Goal: Browse casually: Explore the website without a specific task or goal

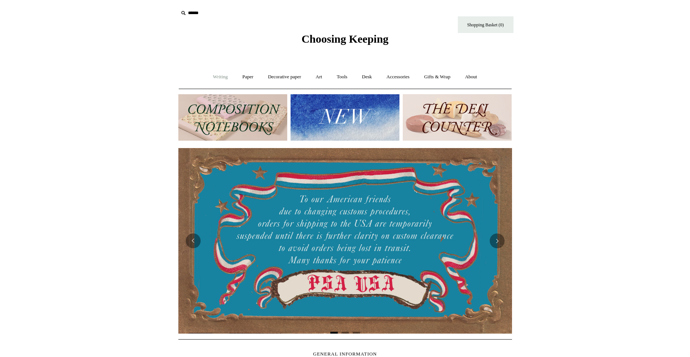
click at [215, 79] on link "Writing +" at bounding box center [220, 77] width 28 height 20
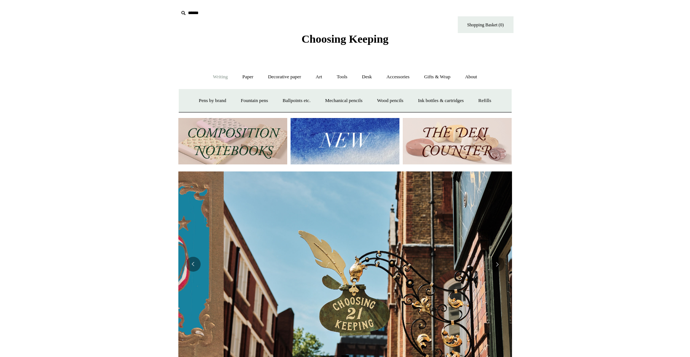
scroll to position [0, 334]
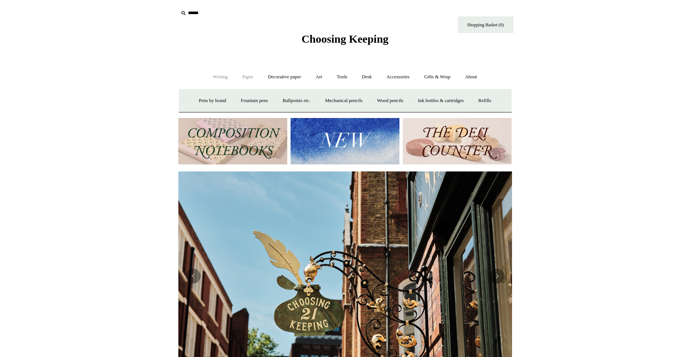
click at [243, 78] on link "Paper +" at bounding box center [248, 77] width 25 height 20
click at [238, 100] on link "Notebooks +" at bounding box center [241, 101] width 34 height 20
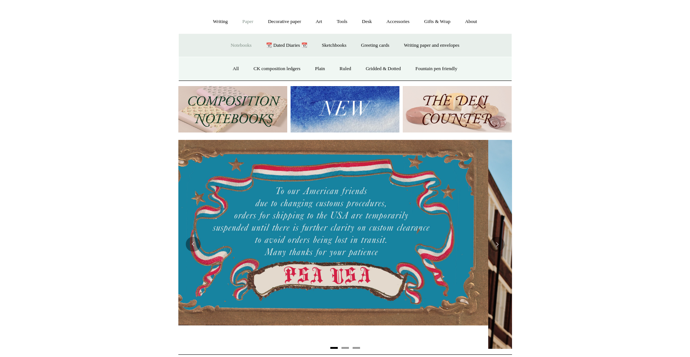
scroll to position [0, 3]
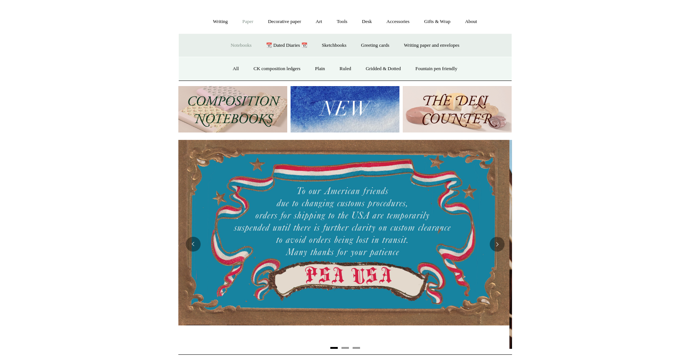
click at [243, 23] on link "Paper -" at bounding box center [248, 22] width 25 height 20
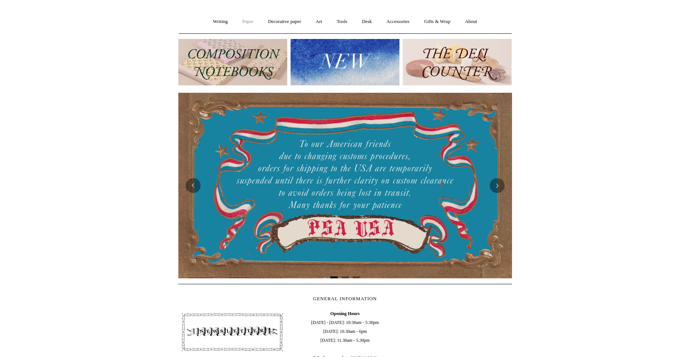
click at [243, 23] on link "Paper +" at bounding box center [248, 22] width 25 height 20
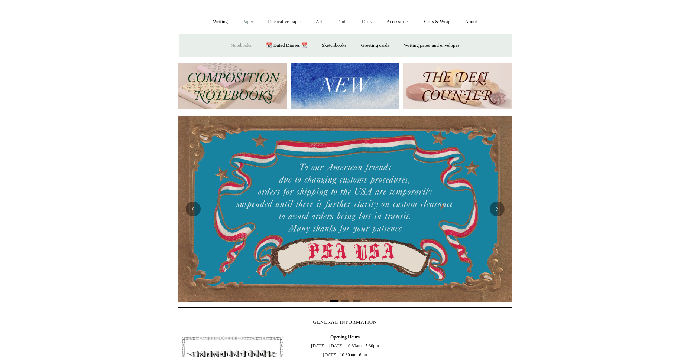
click at [237, 46] on link "Notebooks +" at bounding box center [241, 46] width 34 height 20
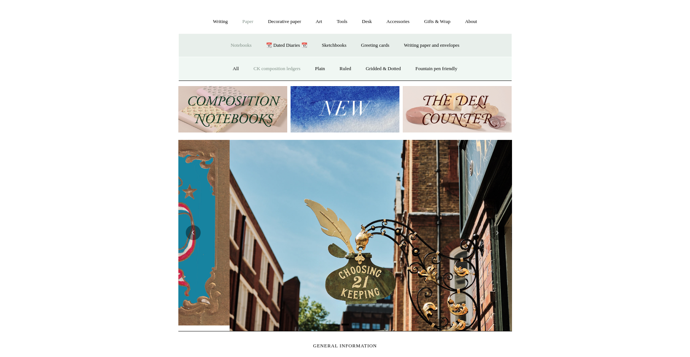
scroll to position [0, 334]
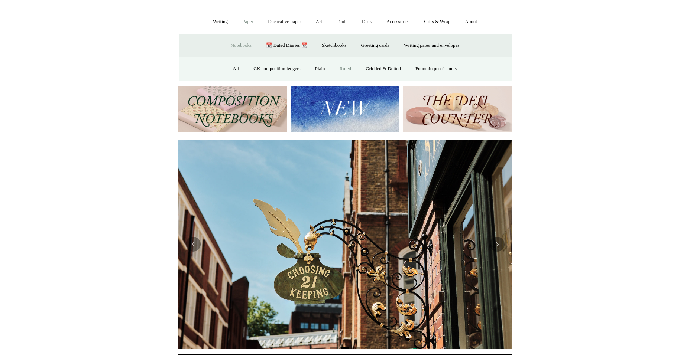
click at [346, 69] on link "Ruled" at bounding box center [345, 69] width 25 height 20
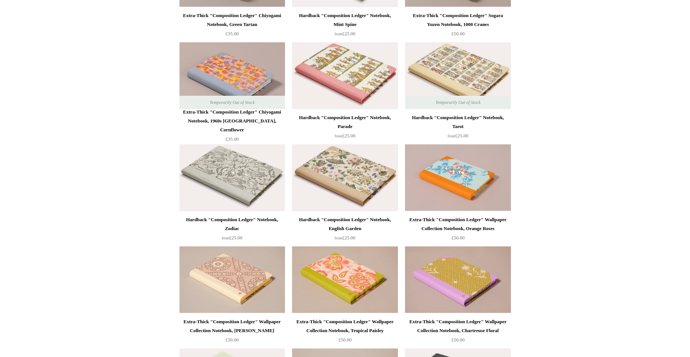
scroll to position [983, 0]
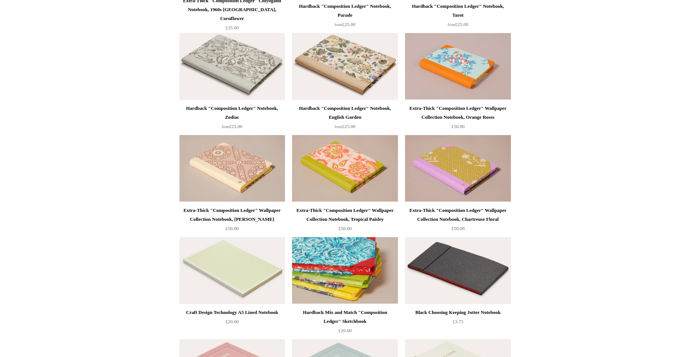
click at [338, 279] on img at bounding box center [344, 270] width 105 height 67
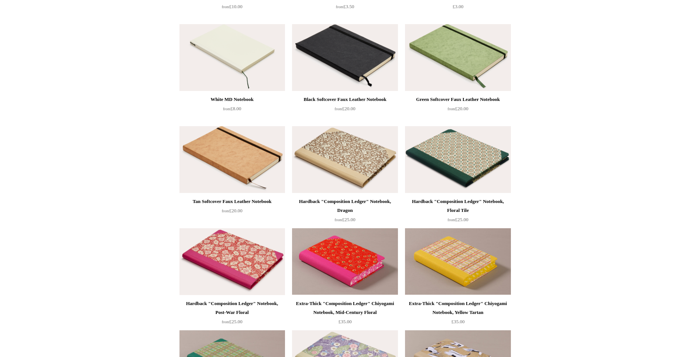
scroll to position [463, 0]
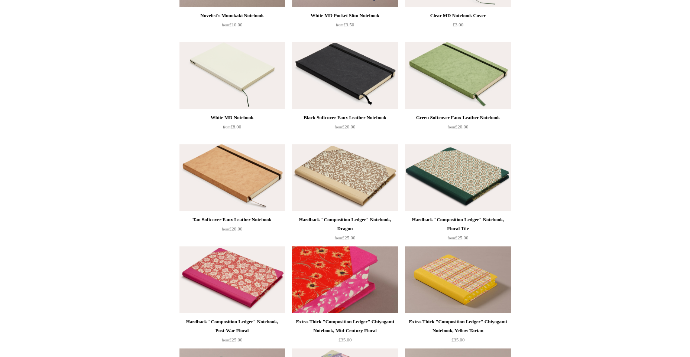
click at [347, 287] on img at bounding box center [344, 280] width 105 height 67
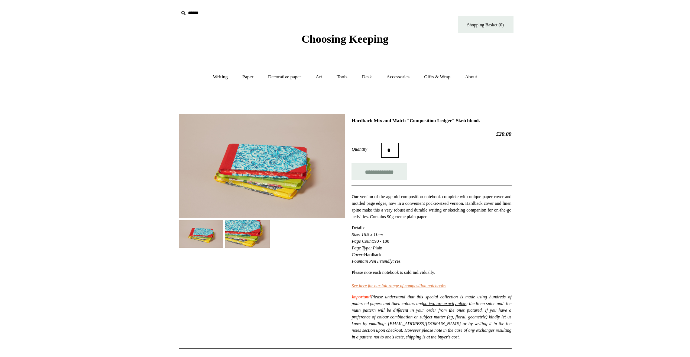
click at [261, 240] on img at bounding box center [247, 234] width 45 height 28
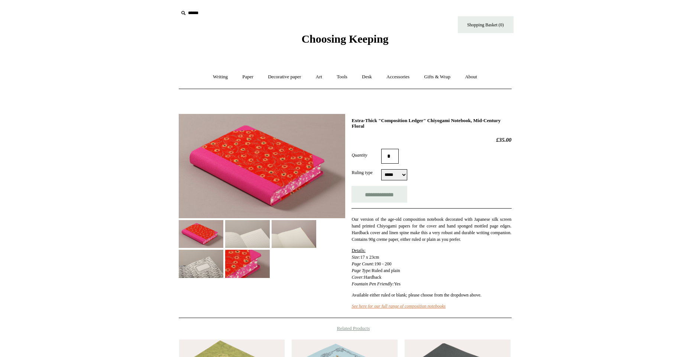
select select "*****"
click at [262, 229] on img at bounding box center [247, 234] width 45 height 28
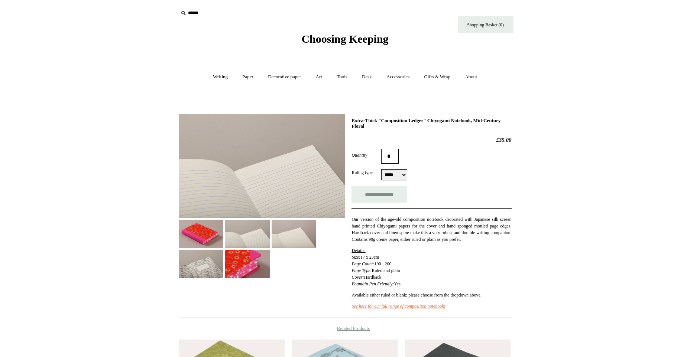
click at [298, 236] on img at bounding box center [294, 234] width 45 height 28
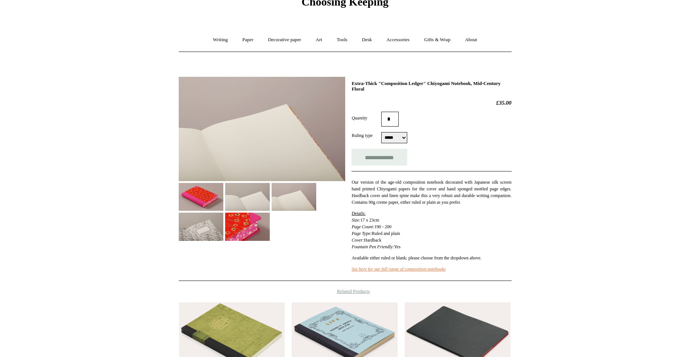
scroll to position [74, 0]
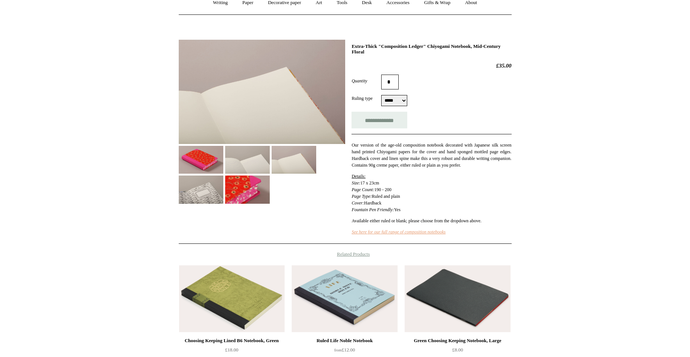
click at [435, 235] on link "See here for our full range of composition notebooks" at bounding box center [398, 232] width 94 height 5
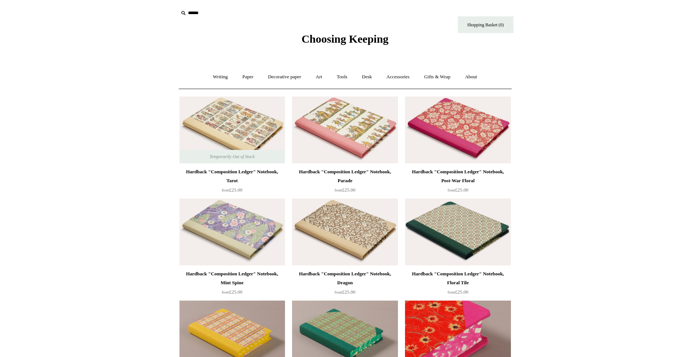
click at [439, 338] on img at bounding box center [457, 334] width 105 height 67
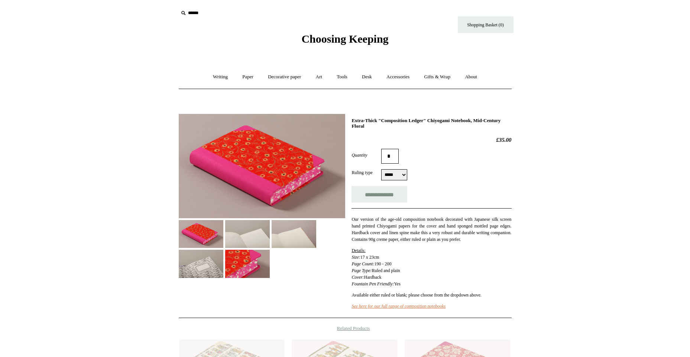
select select "*****"
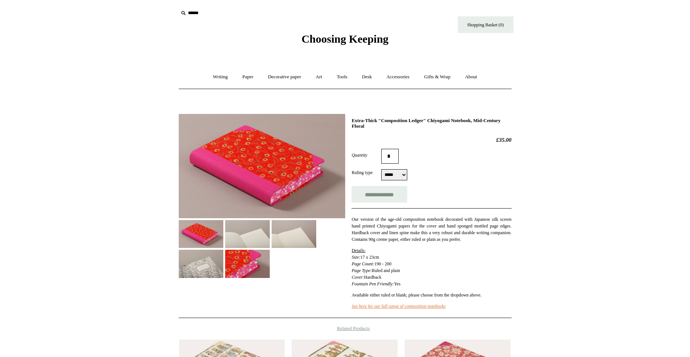
click at [227, 270] on img at bounding box center [247, 264] width 45 height 28
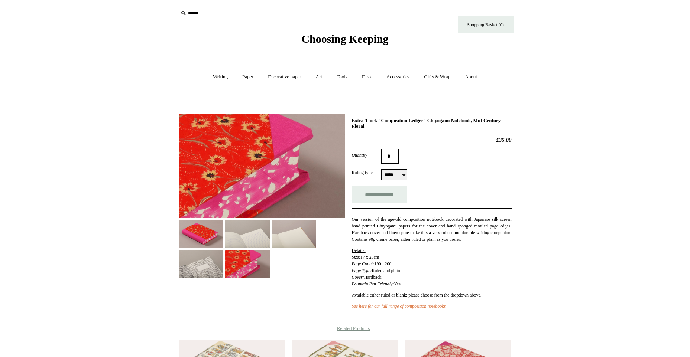
click at [204, 269] on img at bounding box center [201, 264] width 45 height 28
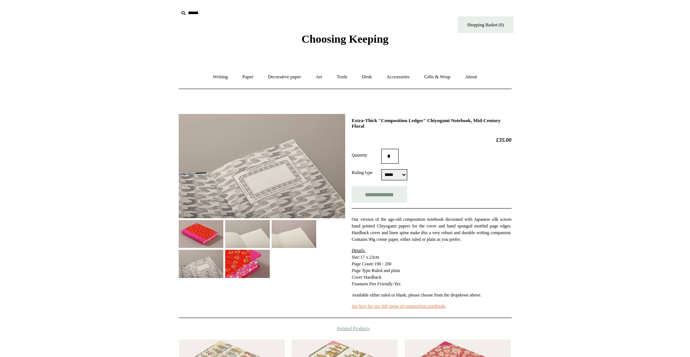
click at [208, 237] on img at bounding box center [201, 234] width 45 height 28
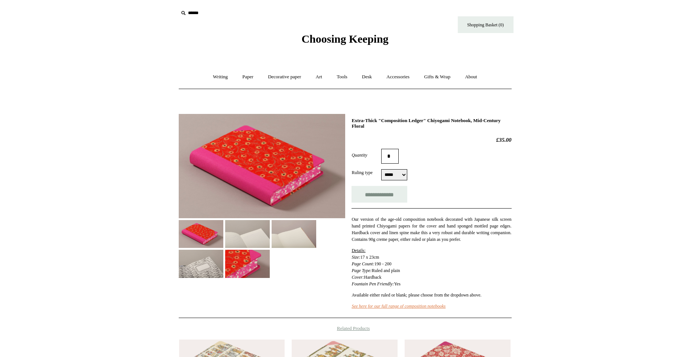
click at [244, 235] on img at bounding box center [247, 234] width 45 height 28
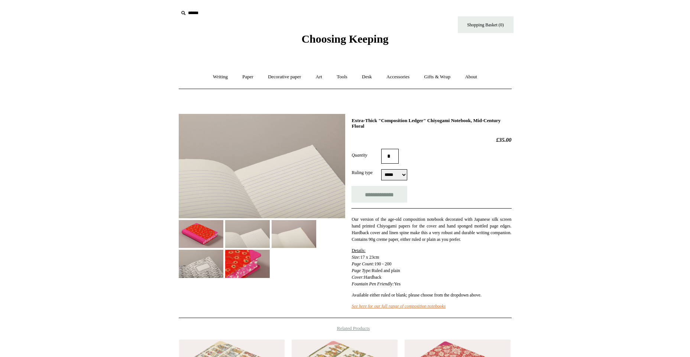
click at [283, 234] on img at bounding box center [294, 234] width 45 height 28
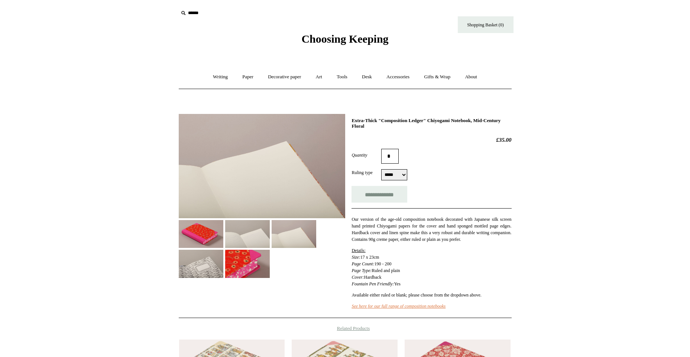
click at [221, 176] on img at bounding box center [262, 166] width 166 height 104
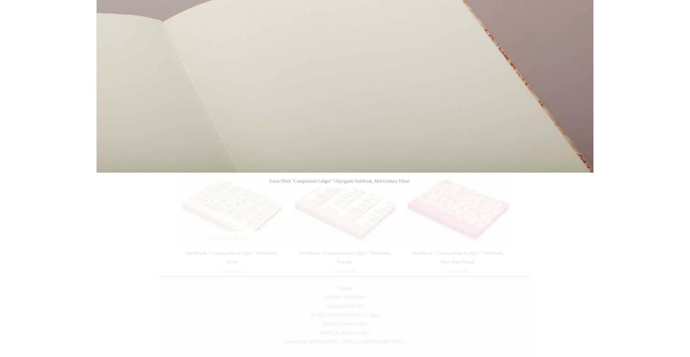
scroll to position [74, 0]
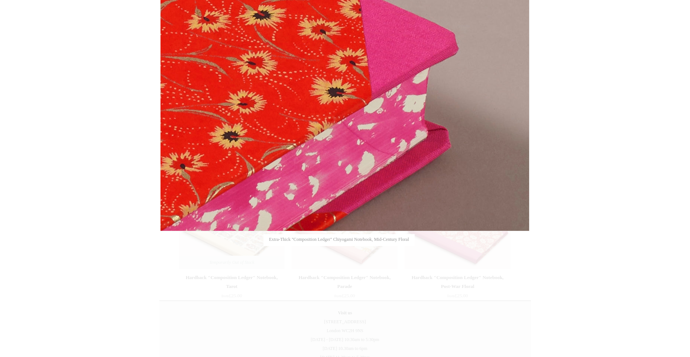
scroll to position [56, 0]
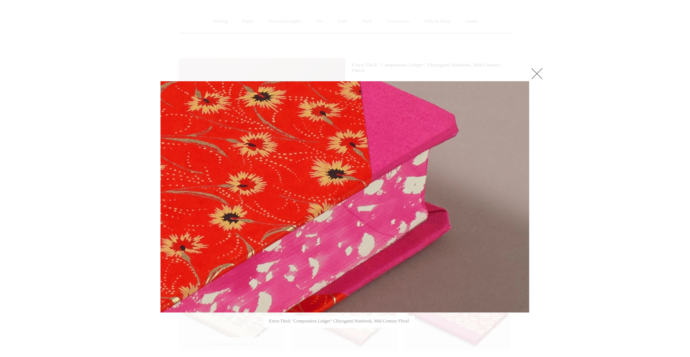
click at [562, 185] on div at bounding box center [345, 225] width 690 height 562
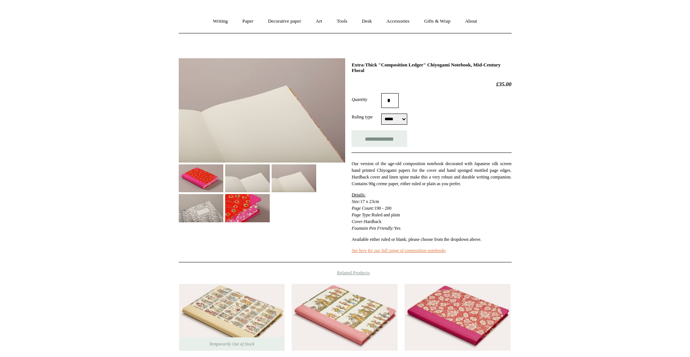
click at [258, 208] on img at bounding box center [247, 208] width 45 height 28
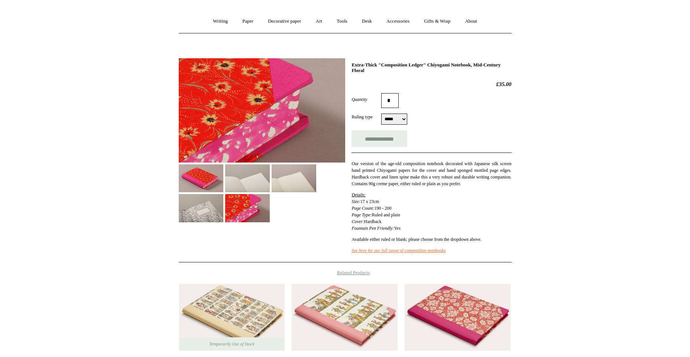
click at [208, 210] on img at bounding box center [201, 208] width 45 height 28
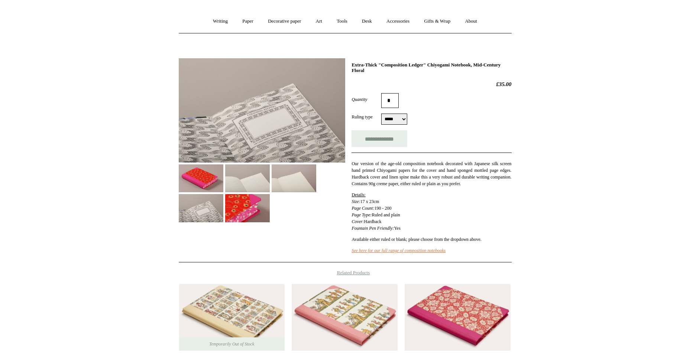
click at [287, 181] on img at bounding box center [294, 179] width 45 height 28
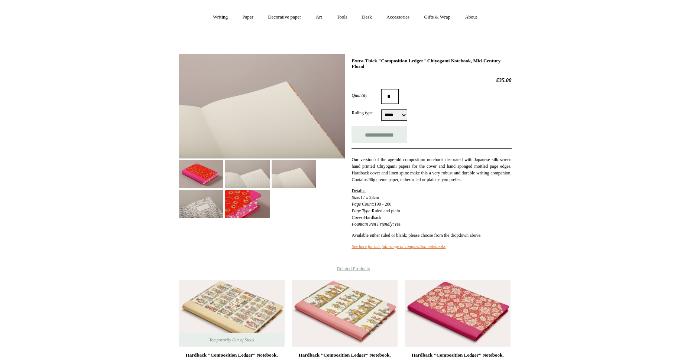
scroll to position [0, 0]
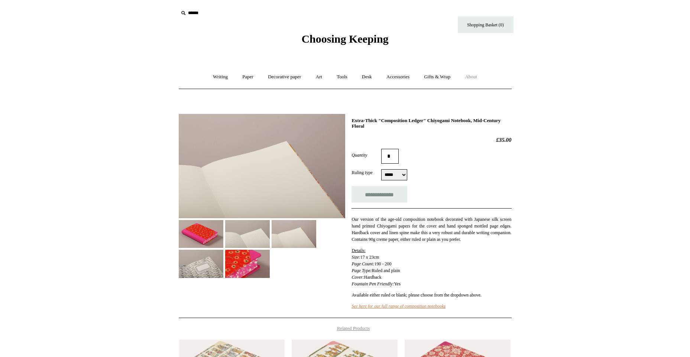
click at [477, 75] on link "About +" at bounding box center [471, 77] width 26 height 20
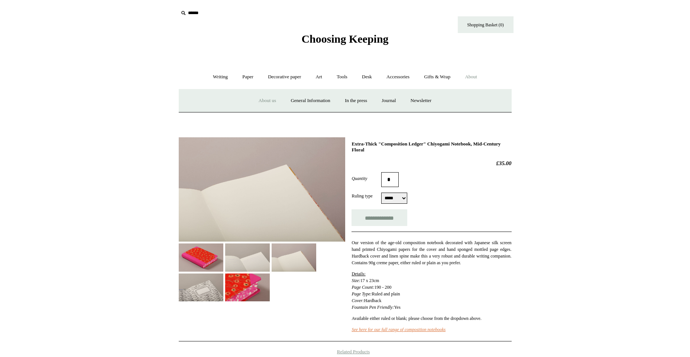
click at [265, 100] on link "About us" at bounding box center [267, 101] width 31 height 20
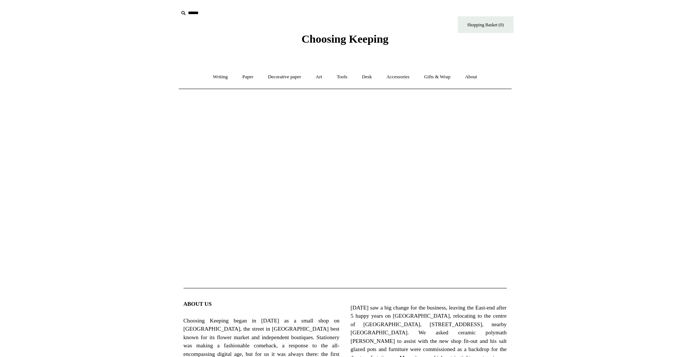
click at [342, 40] on span "Choosing Keeping" at bounding box center [344, 39] width 87 height 12
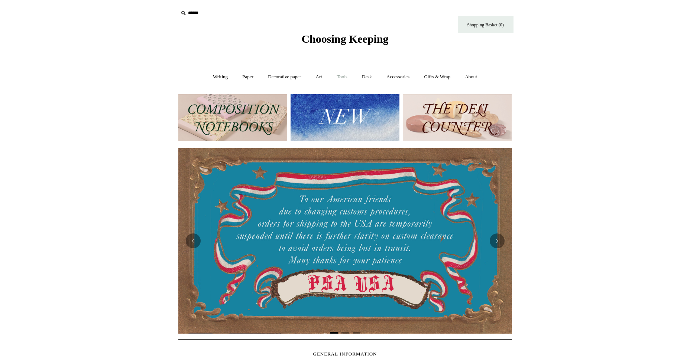
click at [341, 77] on link "Tools +" at bounding box center [342, 77] width 24 height 20
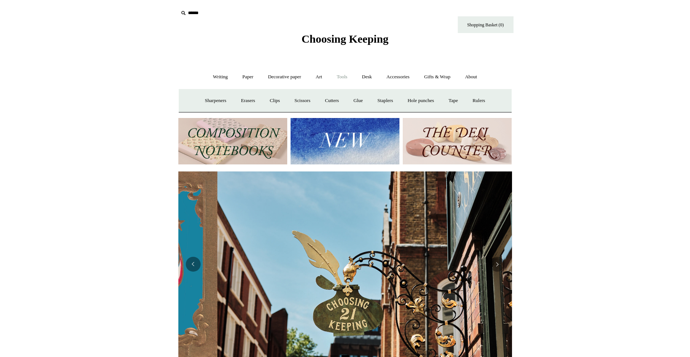
scroll to position [0, 334]
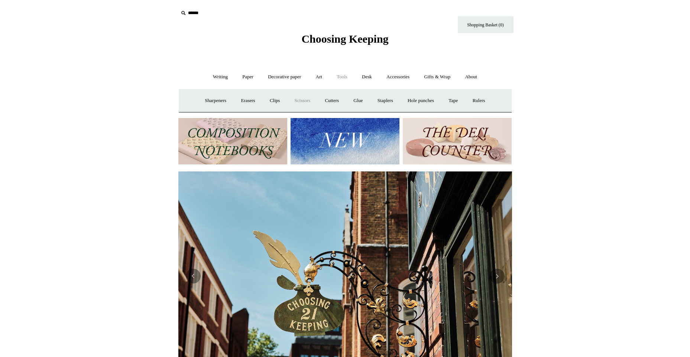
click at [301, 99] on link "Scissors" at bounding box center [302, 101] width 29 height 20
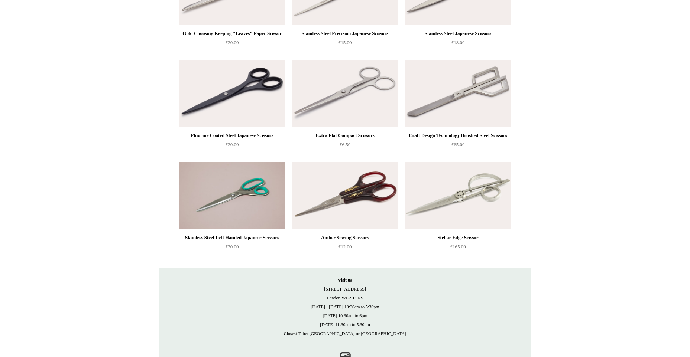
scroll to position [370, 0]
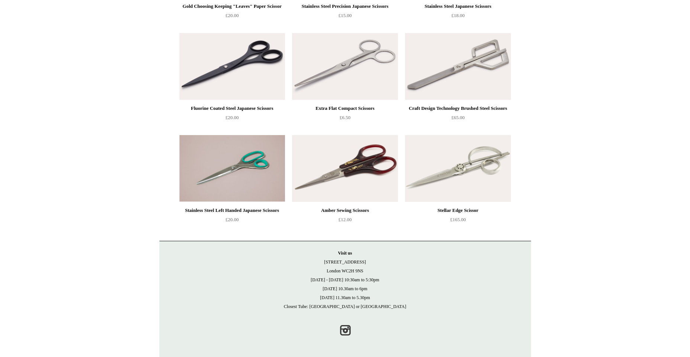
click at [358, 172] on img at bounding box center [344, 168] width 105 height 67
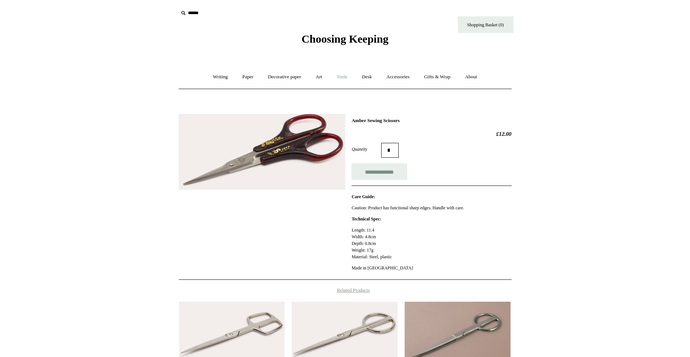
click at [342, 76] on link "Tools +" at bounding box center [342, 77] width 24 height 20
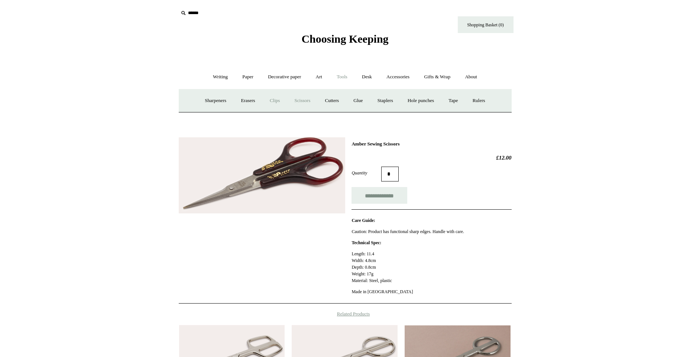
click at [271, 99] on link "Clips +" at bounding box center [274, 101] width 23 height 20
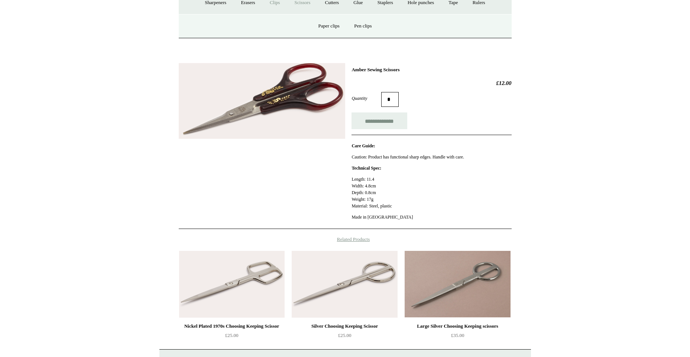
scroll to position [37, 0]
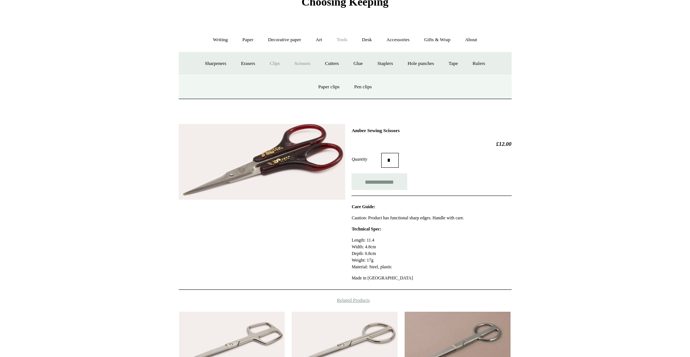
click at [270, 64] on link "Clips -" at bounding box center [274, 64] width 23 height 20
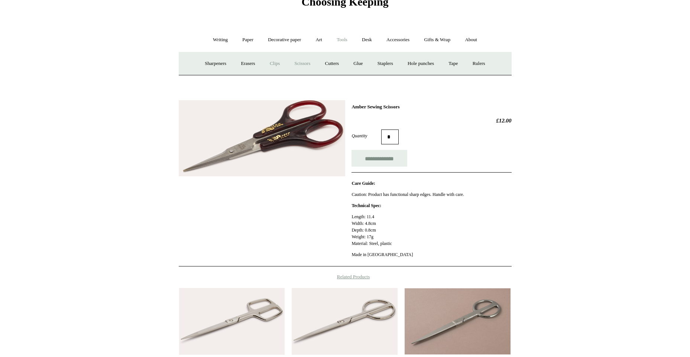
click at [270, 64] on link "Clips +" at bounding box center [274, 64] width 23 height 20
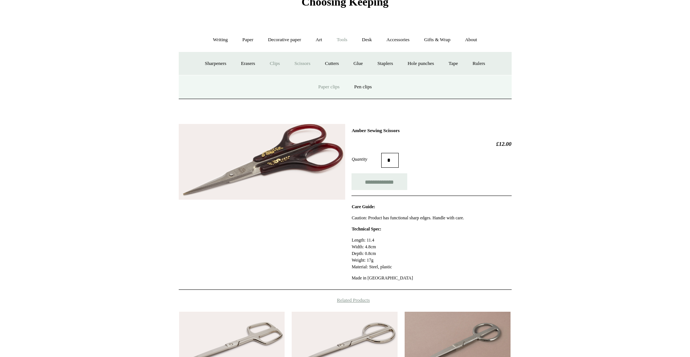
click at [322, 89] on link "Paper clips" at bounding box center [329, 87] width 35 height 20
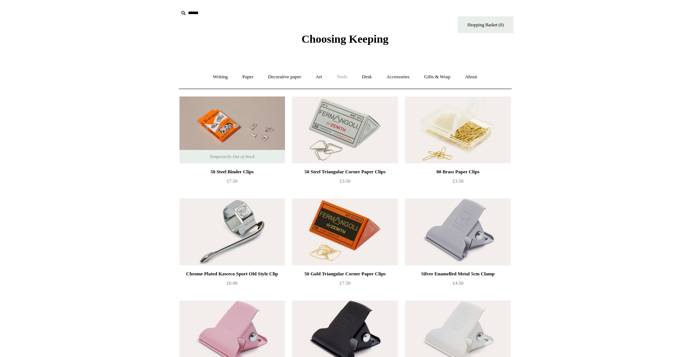
click at [342, 77] on link "Tools +" at bounding box center [342, 77] width 24 height 20
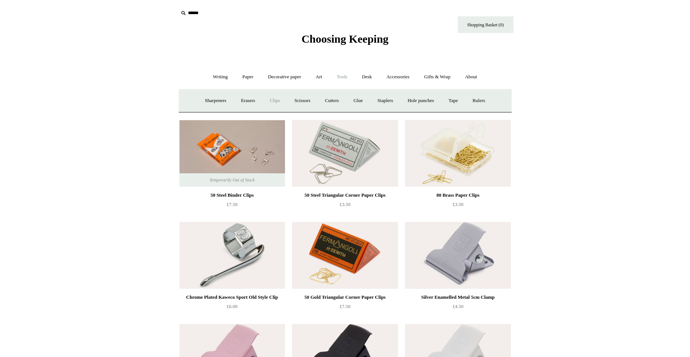
click at [275, 101] on link "Clips +" at bounding box center [274, 101] width 23 height 20
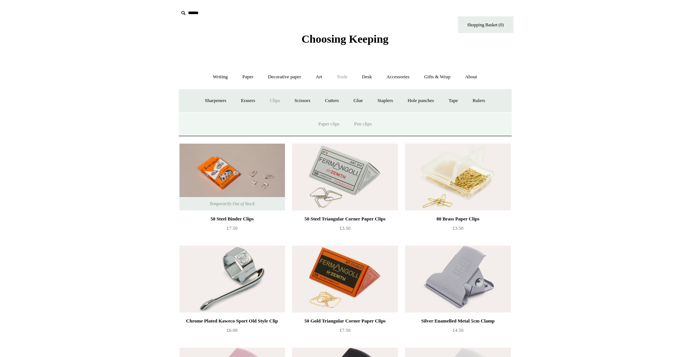
click at [364, 124] on link "Pen clips" at bounding box center [362, 124] width 31 height 20
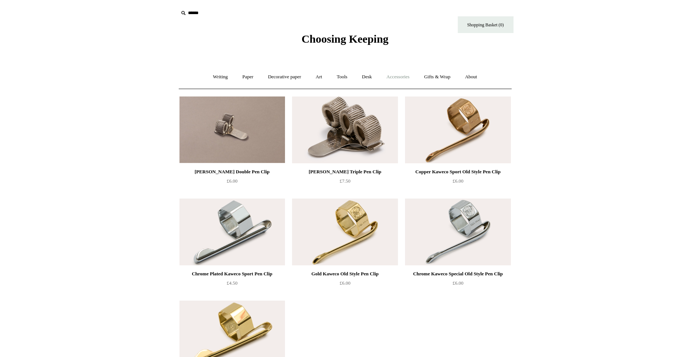
click at [396, 77] on link "Accessories +" at bounding box center [398, 77] width 36 height 20
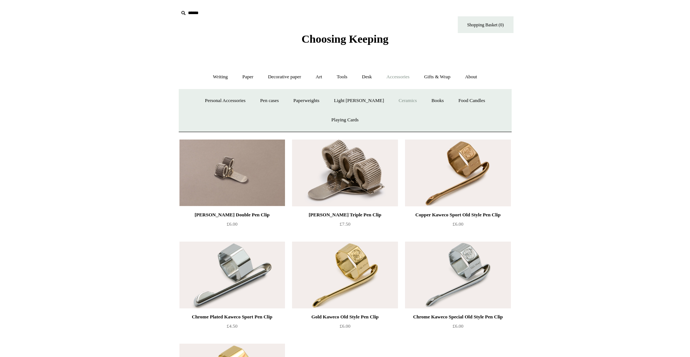
click at [392, 100] on link "Ceramics +" at bounding box center [408, 101] width 32 height 20
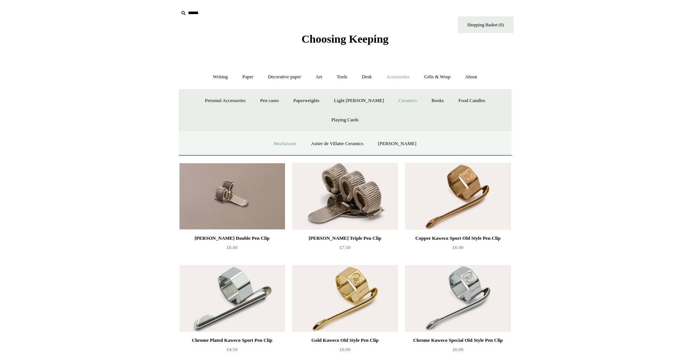
click at [293, 134] on link "Mochaware" at bounding box center [285, 144] width 36 height 20
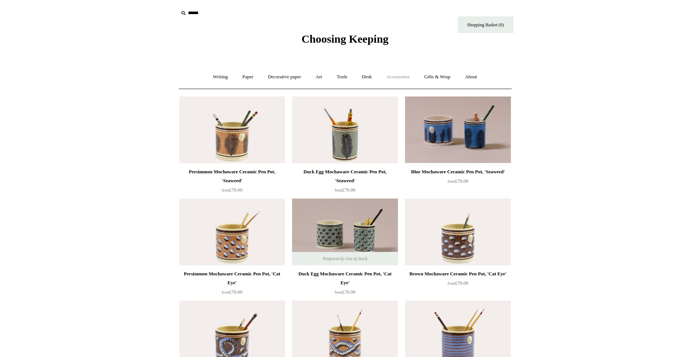
click at [402, 77] on link "Accessories +" at bounding box center [398, 77] width 36 height 20
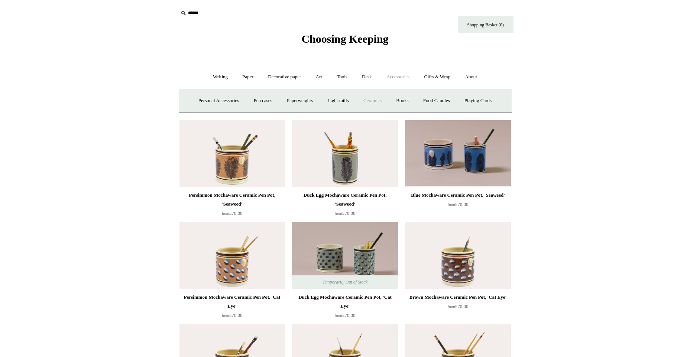
click at [376, 102] on link "Ceramics +" at bounding box center [373, 101] width 32 height 20
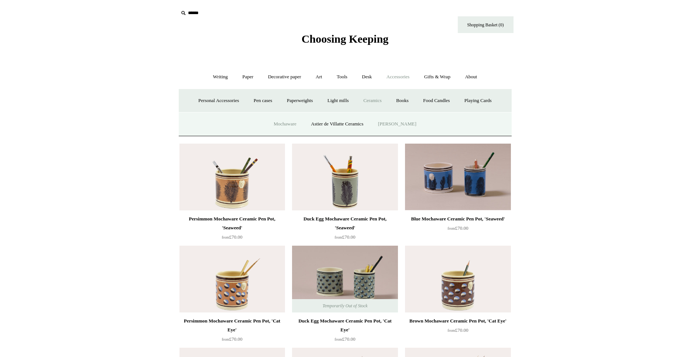
click at [397, 123] on link "[PERSON_NAME]" at bounding box center [397, 124] width 52 height 20
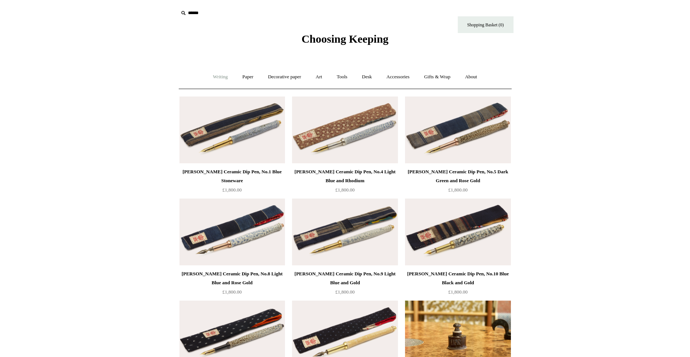
click at [219, 78] on link "Writing +" at bounding box center [220, 77] width 28 height 20
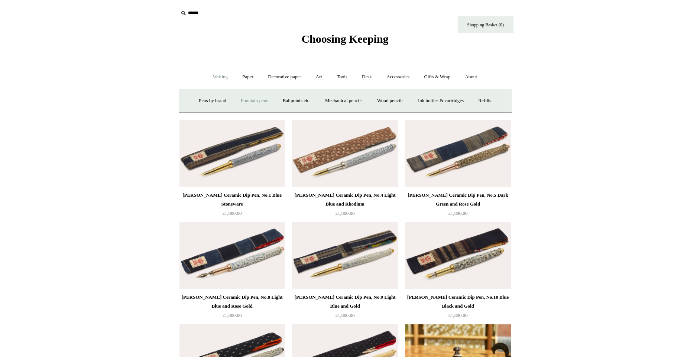
click at [249, 100] on link "Fountain pens +" at bounding box center [254, 101] width 40 height 20
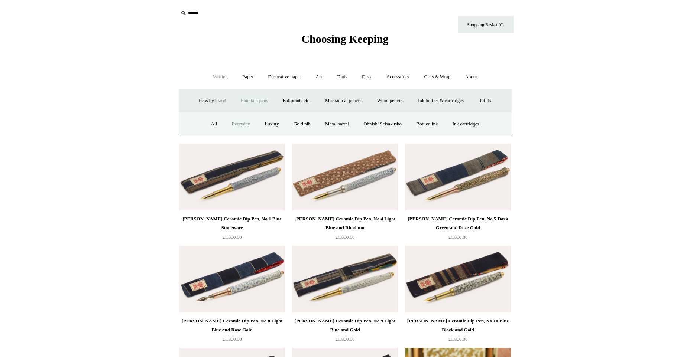
click at [243, 127] on link "Everyday" at bounding box center [241, 124] width 32 height 20
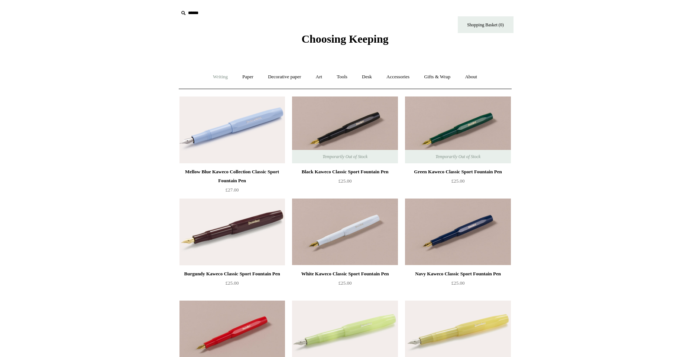
click at [218, 77] on link "Writing +" at bounding box center [220, 77] width 28 height 20
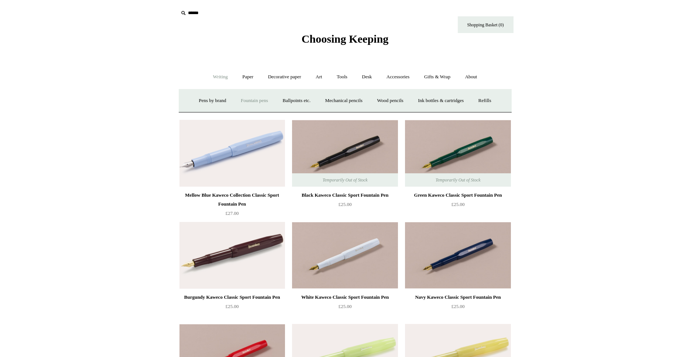
click at [253, 102] on link "Fountain pens +" at bounding box center [254, 101] width 40 height 20
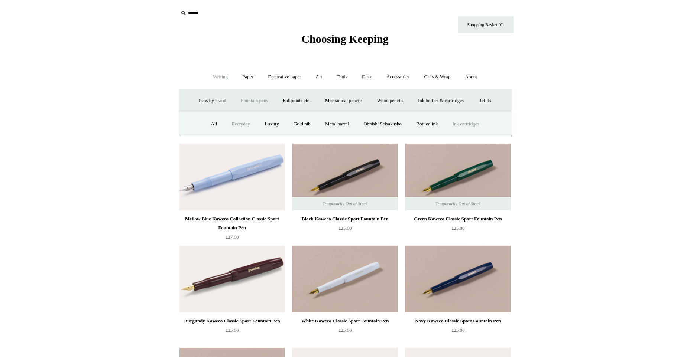
click at [463, 126] on link "Ink cartridges" at bounding box center [466, 124] width 40 height 20
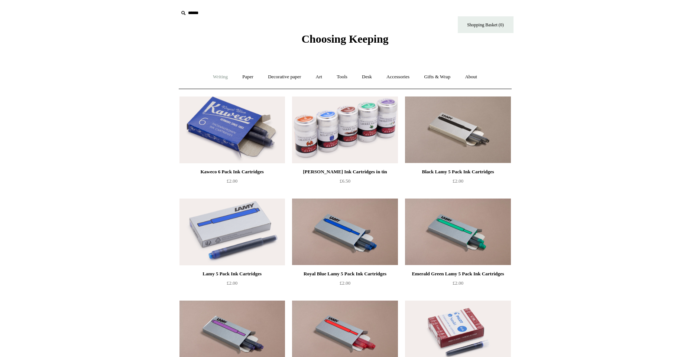
click at [217, 77] on link "Writing +" at bounding box center [220, 77] width 28 height 20
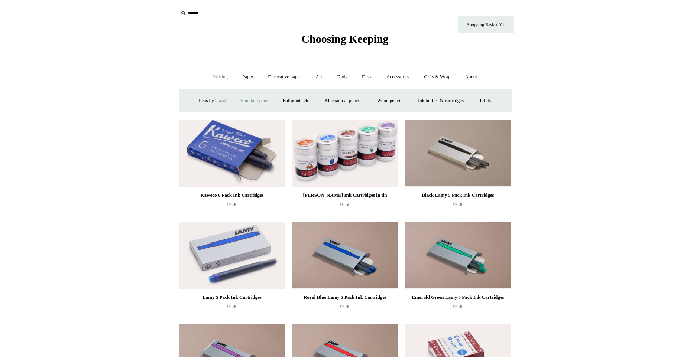
click at [251, 101] on link "Fountain pens +" at bounding box center [254, 101] width 40 height 20
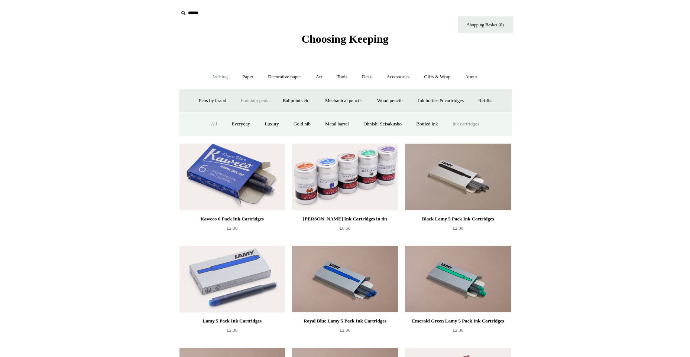
click at [204, 124] on link "All" at bounding box center [214, 124] width 20 height 20
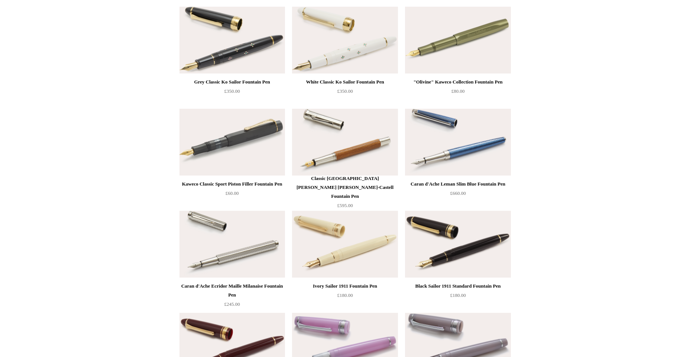
scroll to position [3380, 0]
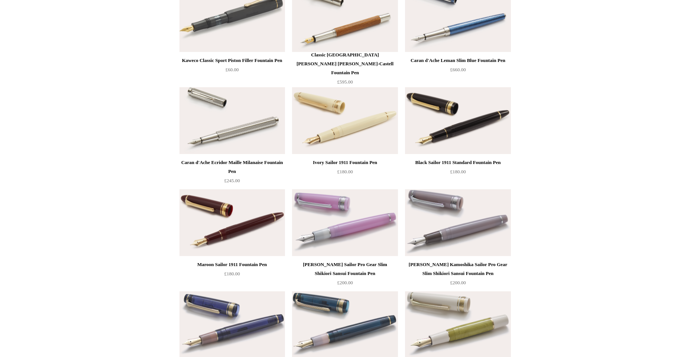
click at [464, 132] on img at bounding box center [457, 120] width 105 height 67
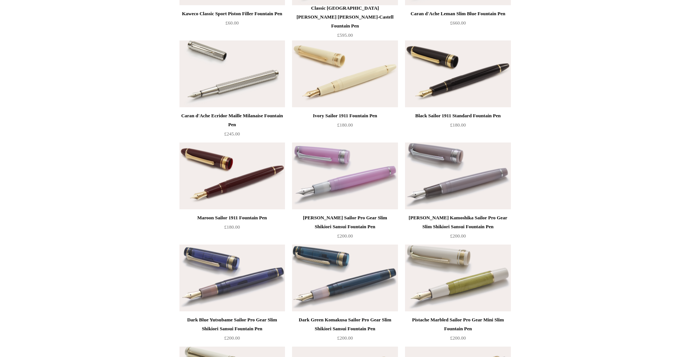
scroll to position [3332, 0]
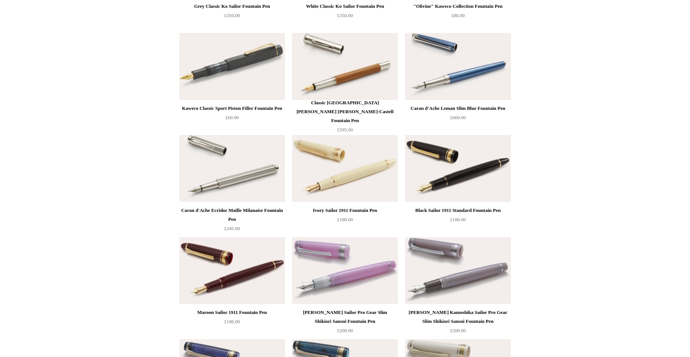
click at [248, 268] on img at bounding box center [231, 270] width 105 height 67
click at [365, 171] on img at bounding box center [344, 168] width 105 height 67
click at [418, 167] on img at bounding box center [457, 168] width 105 height 67
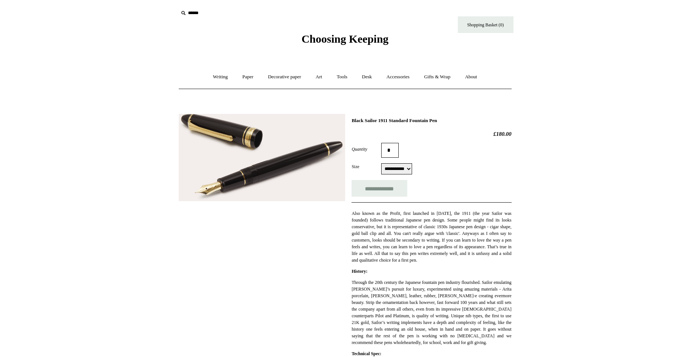
click at [264, 169] on img at bounding box center [262, 157] width 166 height 87
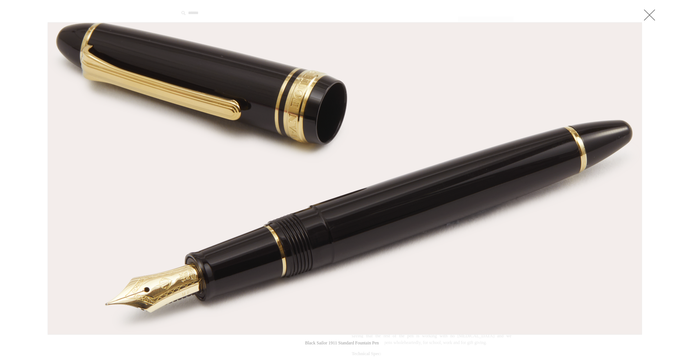
click at [264, 169] on img at bounding box center [345, 179] width 594 height 312
click at [647, 15] on link at bounding box center [649, 14] width 15 height 15
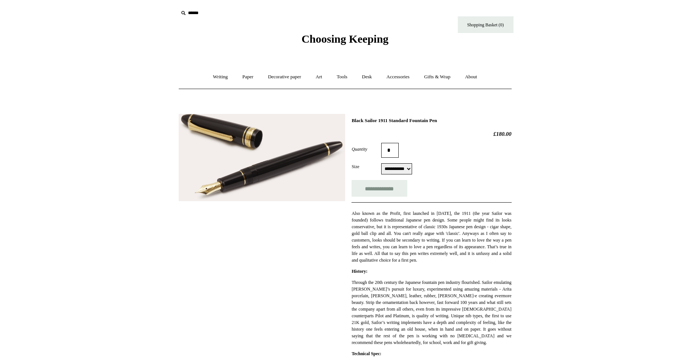
click at [420, 170] on div "**********" at bounding box center [431, 168] width 160 height 11
click at [412, 170] on select "**********" at bounding box center [396, 168] width 31 height 11
click at [381, 164] on select "**********" at bounding box center [396, 168] width 31 height 11
click at [247, 171] on img at bounding box center [262, 157] width 166 height 87
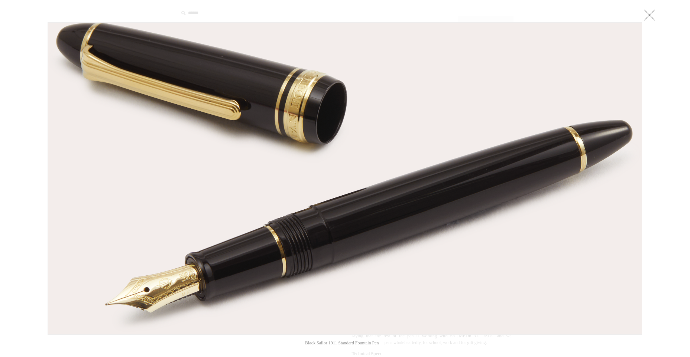
click at [247, 171] on img at bounding box center [345, 179] width 594 height 312
click at [654, 15] on link at bounding box center [649, 14] width 15 height 15
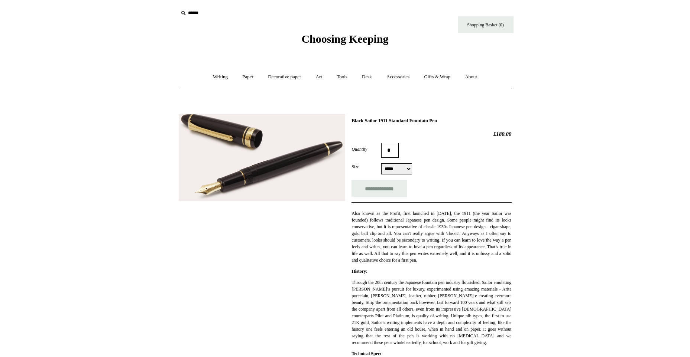
click at [412, 172] on select "**********" at bounding box center [396, 168] width 31 height 11
click at [381, 164] on select "**********" at bounding box center [396, 168] width 31 height 11
click at [412, 168] on select "**********" at bounding box center [396, 168] width 31 height 11
select select "**********"
click at [381, 164] on select "**********" at bounding box center [396, 168] width 31 height 11
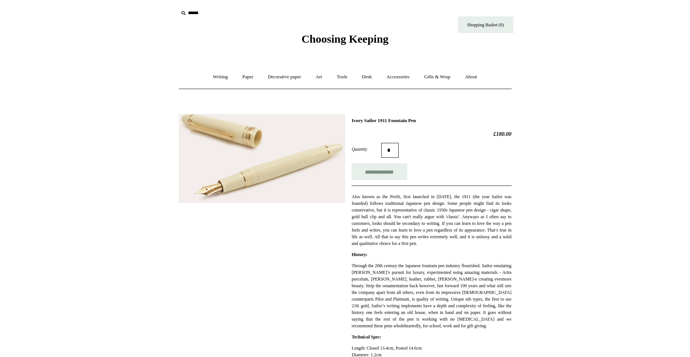
click at [392, 153] on input "*" at bounding box center [389, 150] width 17 height 15
click at [299, 163] on img at bounding box center [262, 158] width 166 height 89
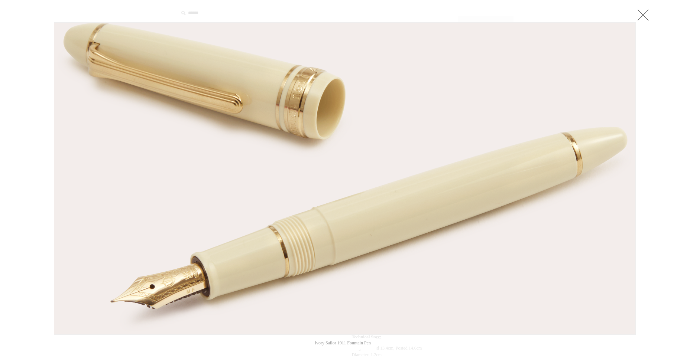
click at [299, 163] on img at bounding box center [344, 179] width 581 height 312
click at [642, 18] on link at bounding box center [643, 14] width 15 height 15
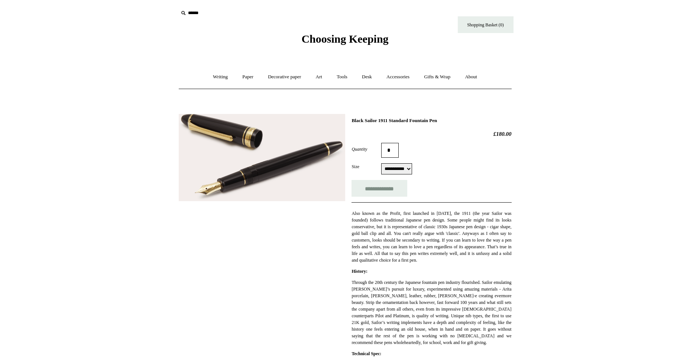
drag, startPoint x: 0, startPoint y: 0, endPoint x: 418, endPoint y: 167, distance: 449.6
click at [412, 167] on select "**********" at bounding box center [396, 168] width 31 height 11
click at [245, 146] on img at bounding box center [262, 157] width 166 height 87
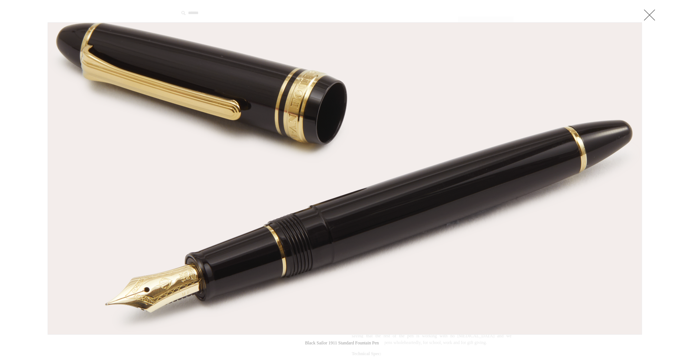
click at [647, 17] on link at bounding box center [649, 14] width 15 height 15
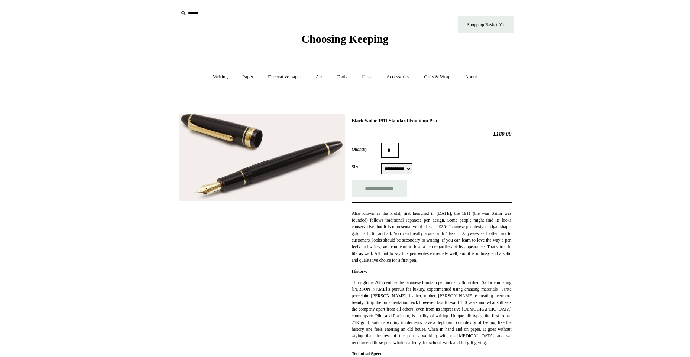
click at [368, 79] on link "Desk +" at bounding box center [366, 77] width 23 height 20
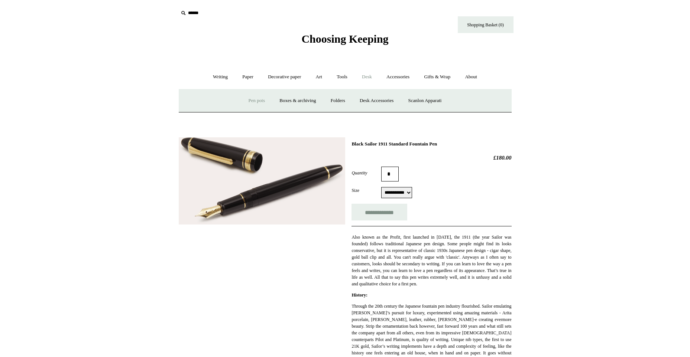
click at [251, 97] on link "Pen pots" at bounding box center [257, 101] width 30 height 20
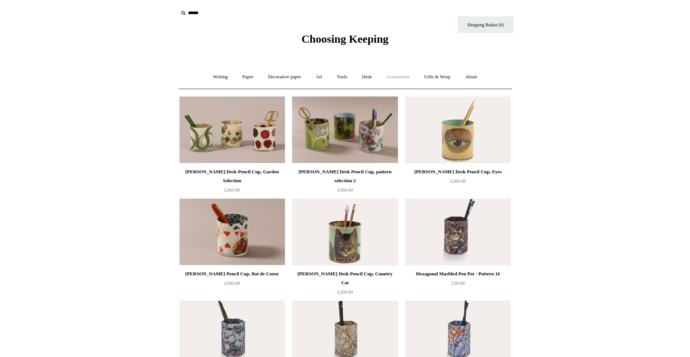
click at [408, 78] on link "Accessories +" at bounding box center [398, 77] width 36 height 20
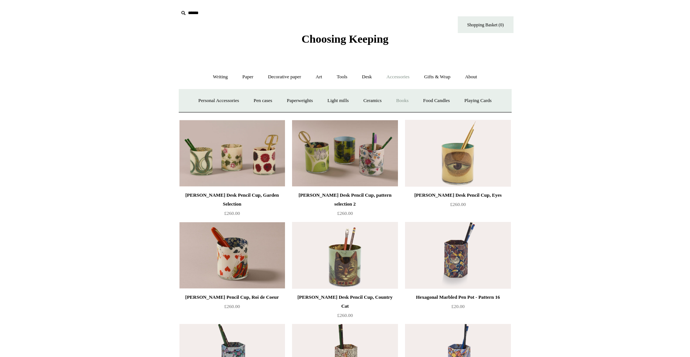
click at [404, 99] on link "Books" at bounding box center [402, 101] width 26 height 20
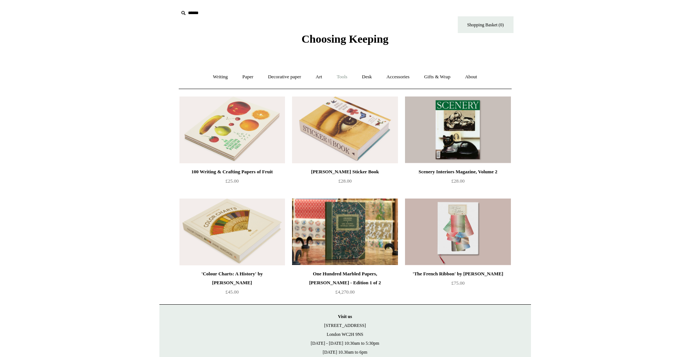
click at [346, 77] on link "Tools +" at bounding box center [342, 77] width 24 height 20
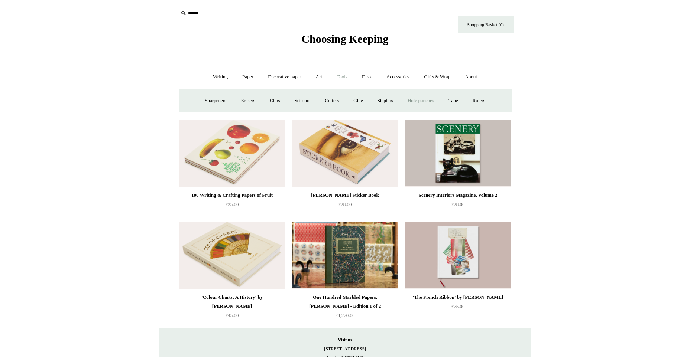
click at [417, 101] on link "Hole punches" at bounding box center [421, 101] width 40 height 20
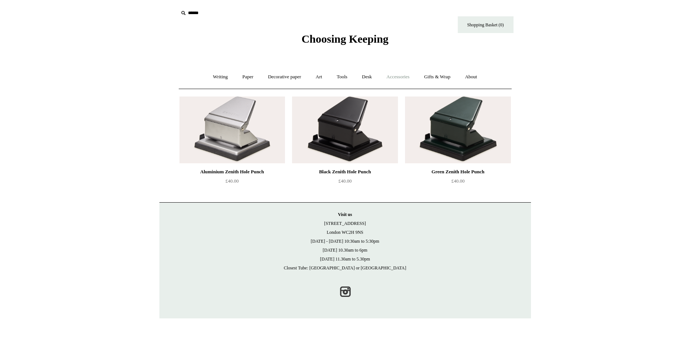
click at [393, 77] on link "Accessories +" at bounding box center [398, 77] width 36 height 20
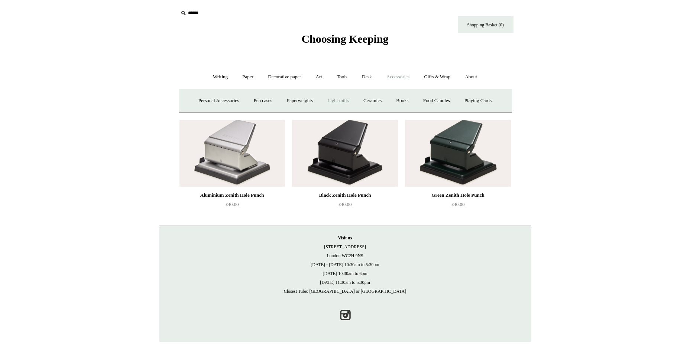
click at [344, 104] on link "Light mills" at bounding box center [338, 101] width 35 height 20
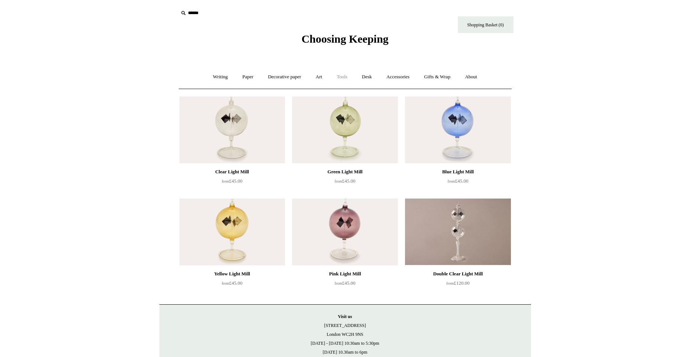
click at [342, 77] on link "Tools +" at bounding box center [342, 77] width 24 height 20
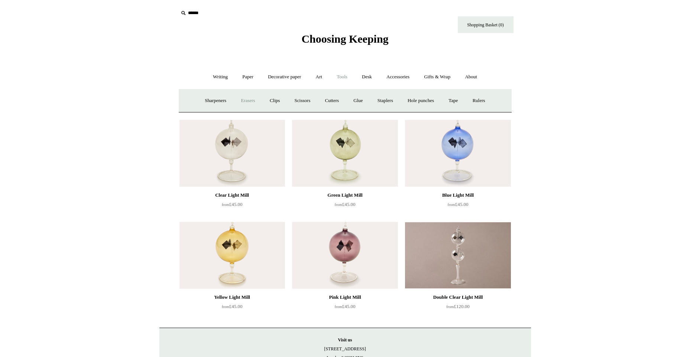
click at [243, 101] on link "Erasers" at bounding box center [247, 101] width 27 height 20
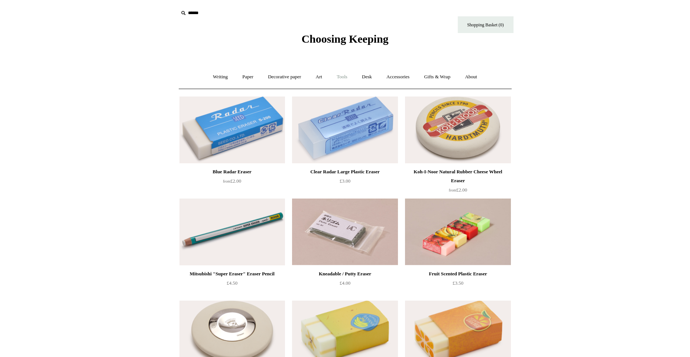
click at [346, 77] on link "Tools +" at bounding box center [342, 77] width 24 height 20
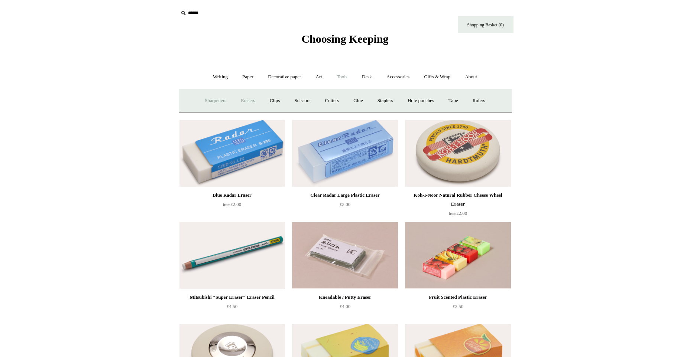
click at [207, 99] on link "Sharpeners" at bounding box center [215, 101] width 35 height 20
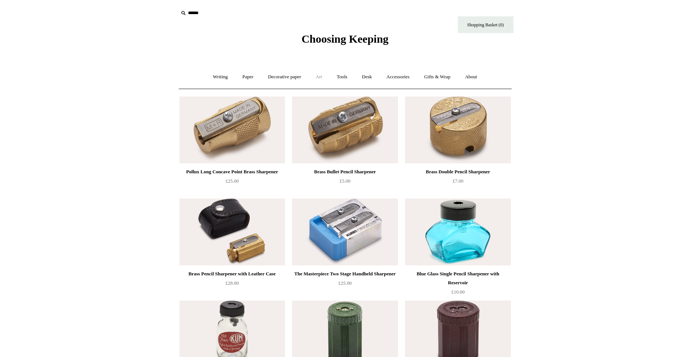
click at [320, 78] on link "Art +" at bounding box center [319, 77] width 20 height 20
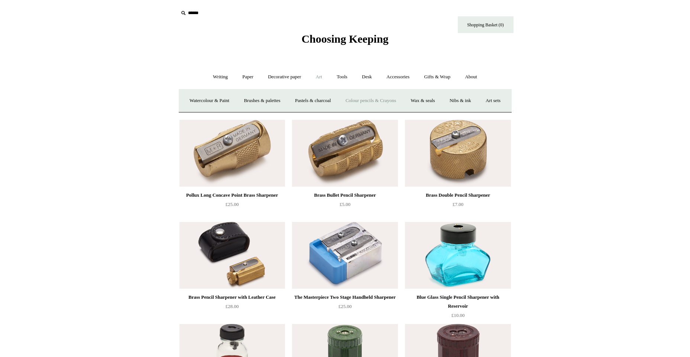
click at [383, 98] on link "Colour pencils & Crayons" at bounding box center [371, 101] width 64 height 20
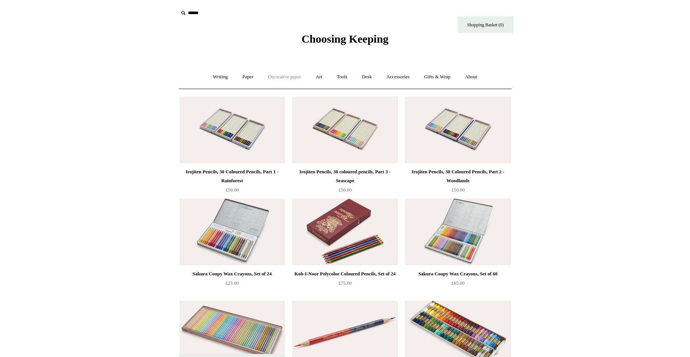
click at [288, 76] on link "Decorative paper +" at bounding box center [284, 77] width 46 height 20
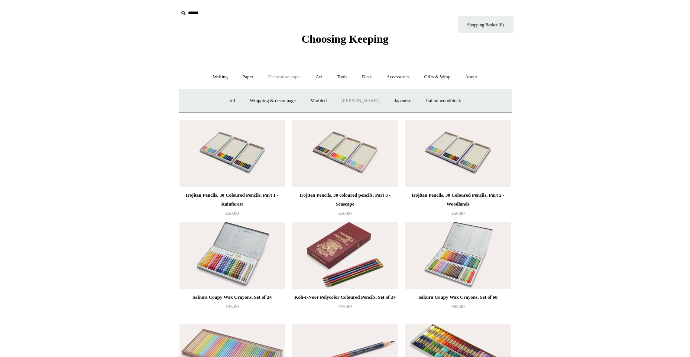
click at [355, 101] on link "[PERSON_NAME]" at bounding box center [360, 101] width 52 height 20
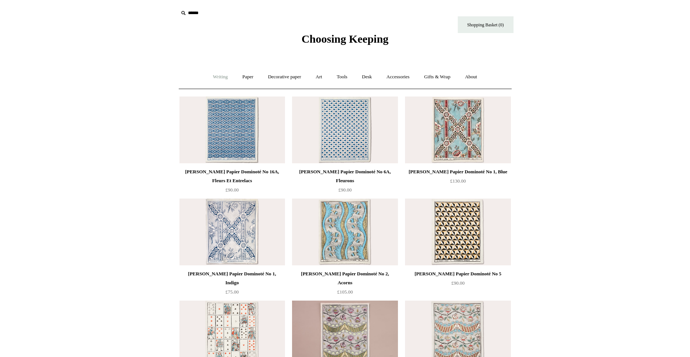
click at [219, 78] on link "Writing +" at bounding box center [220, 77] width 28 height 20
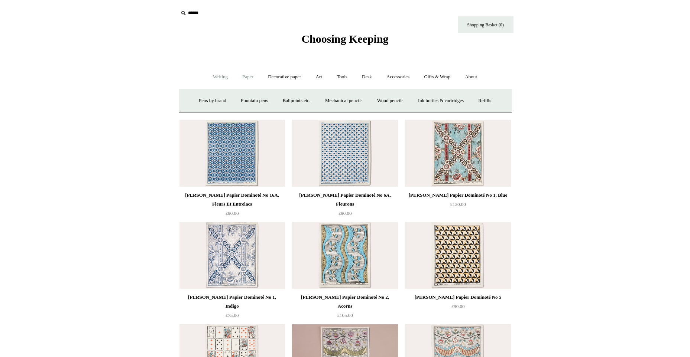
click at [240, 77] on link "Paper +" at bounding box center [248, 77] width 25 height 20
click at [272, 99] on link "📆 Dated Diaries 📆" at bounding box center [286, 101] width 54 height 20
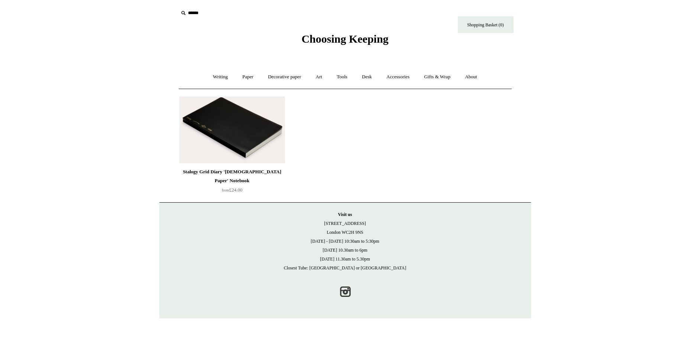
click at [261, 130] on img at bounding box center [231, 130] width 105 height 67
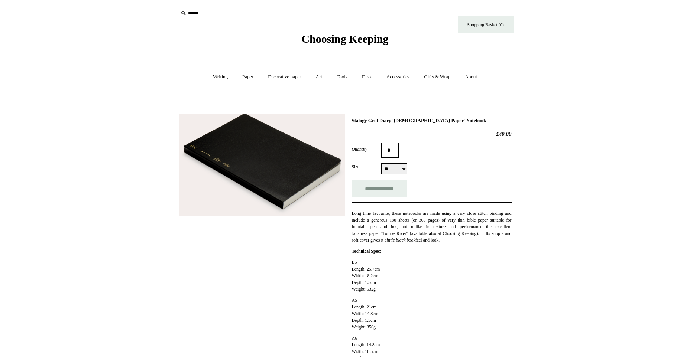
click at [252, 162] on img at bounding box center [262, 165] width 166 height 103
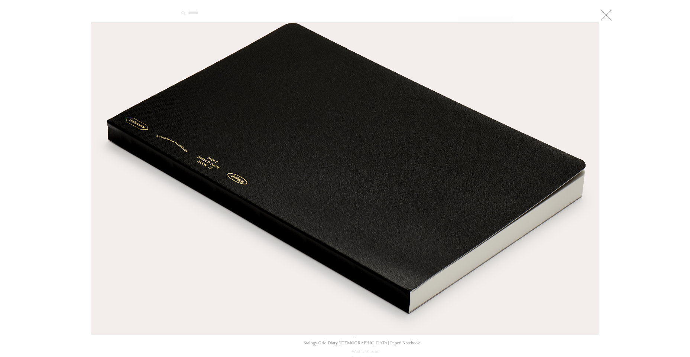
click at [229, 241] on img at bounding box center [344, 179] width 507 height 312
click at [606, 17] on link at bounding box center [606, 14] width 15 height 15
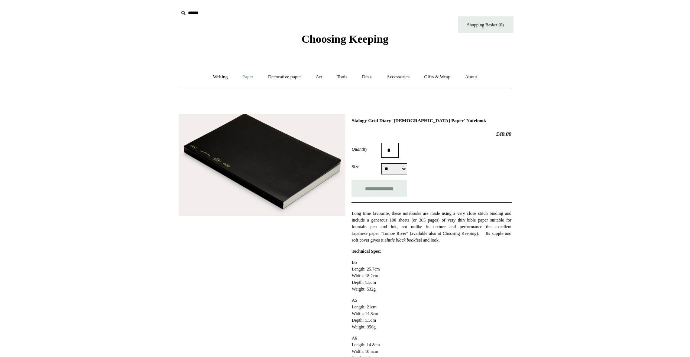
click at [241, 76] on link "Paper +" at bounding box center [248, 77] width 25 height 20
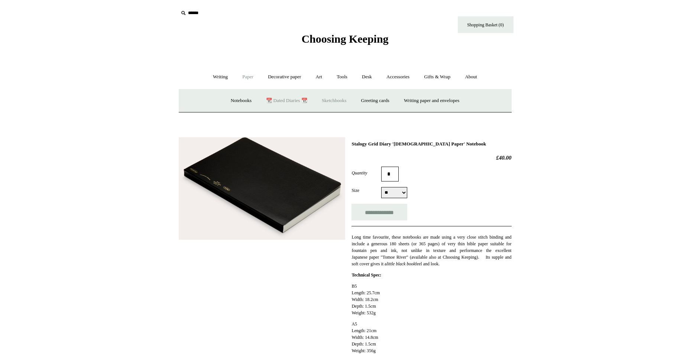
click at [329, 99] on link "Sketchbooks +" at bounding box center [334, 101] width 38 height 20
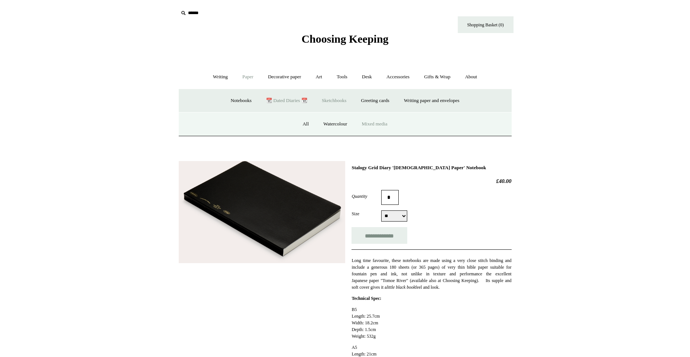
click at [370, 124] on link "Mixed media" at bounding box center [374, 124] width 39 height 20
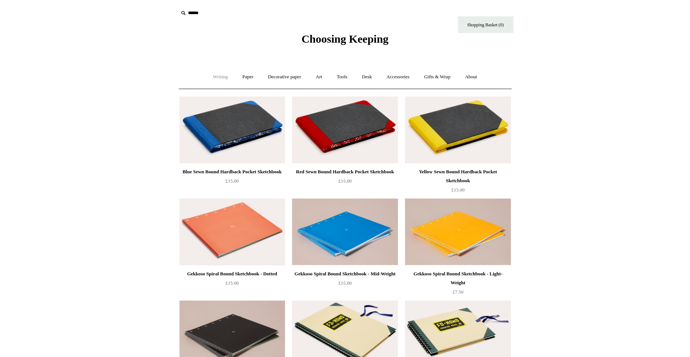
click at [212, 76] on link "Writing +" at bounding box center [220, 77] width 28 height 20
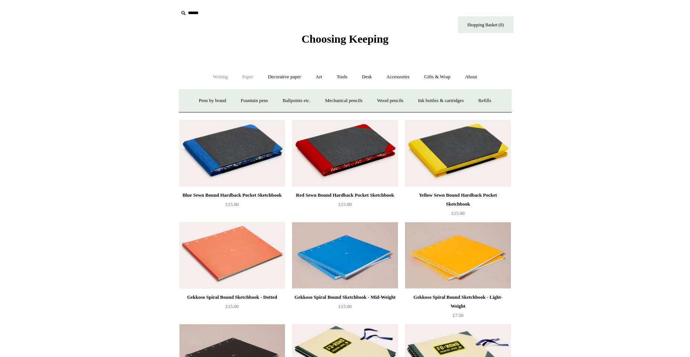
click at [243, 79] on link "Paper +" at bounding box center [248, 77] width 25 height 20
click at [239, 101] on link "Notebooks +" at bounding box center [241, 101] width 34 height 20
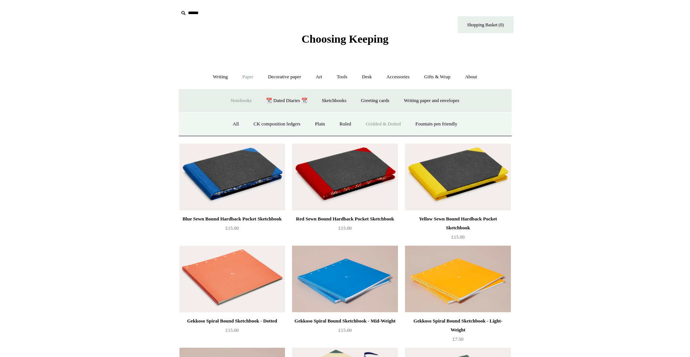
click at [376, 125] on link "Gridded & Dotted" at bounding box center [383, 124] width 49 height 20
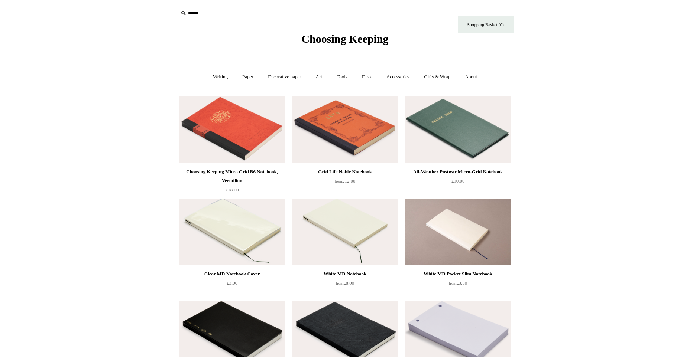
click at [241, 125] on img at bounding box center [231, 130] width 105 height 67
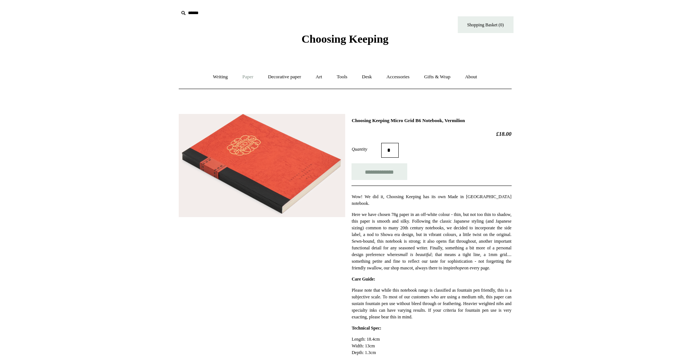
click at [246, 77] on link "Paper +" at bounding box center [248, 77] width 25 height 20
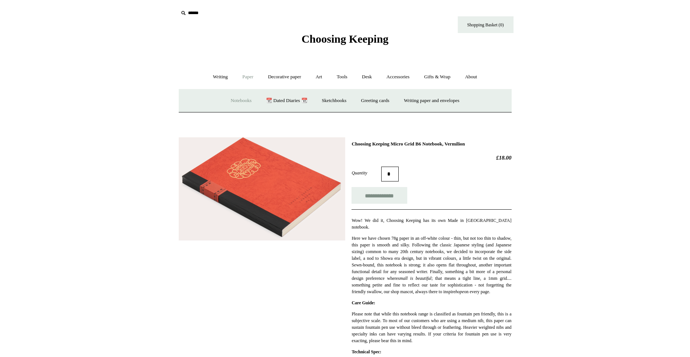
click at [241, 96] on link "Notebooks +" at bounding box center [241, 101] width 34 height 20
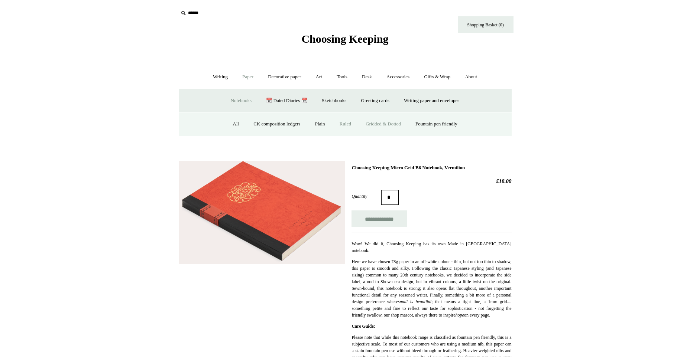
click at [342, 124] on link "Ruled" at bounding box center [345, 124] width 25 height 20
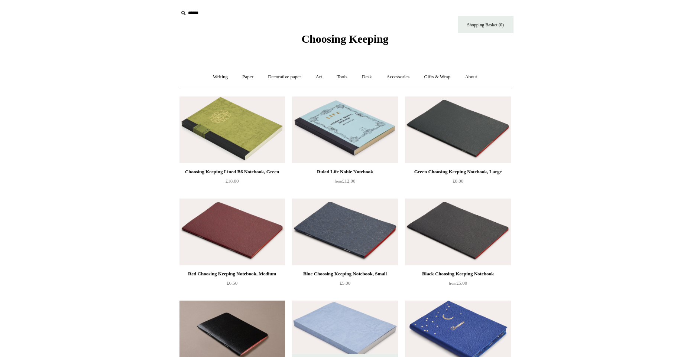
click at [342, 126] on img at bounding box center [344, 130] width 105 height 67
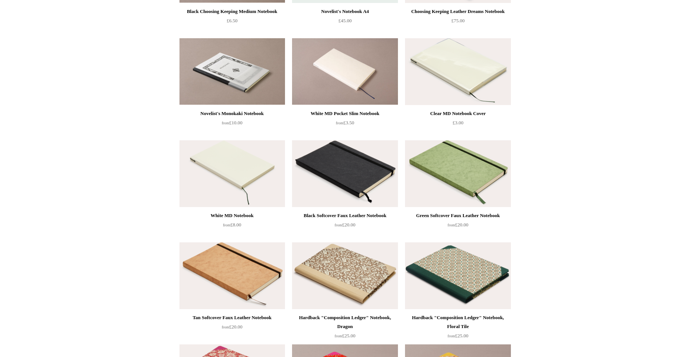
scroll to position [371, 0]
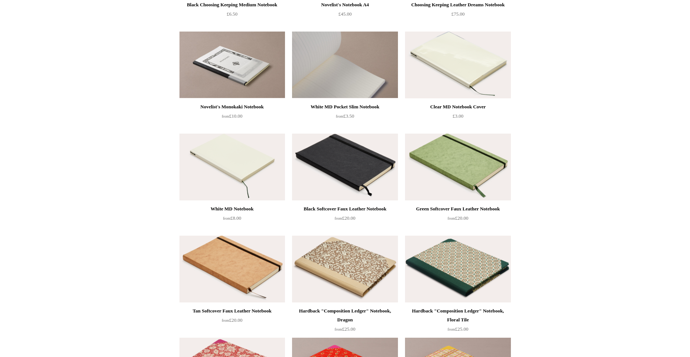
click at [352, 66] on img at bounding box center [344, 65] width 105 height 67
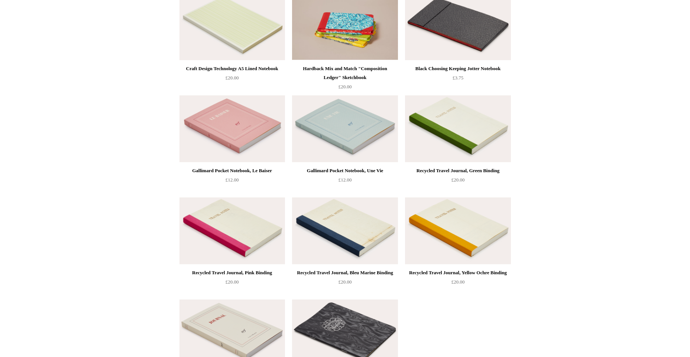
scroll to position [1337, 0]
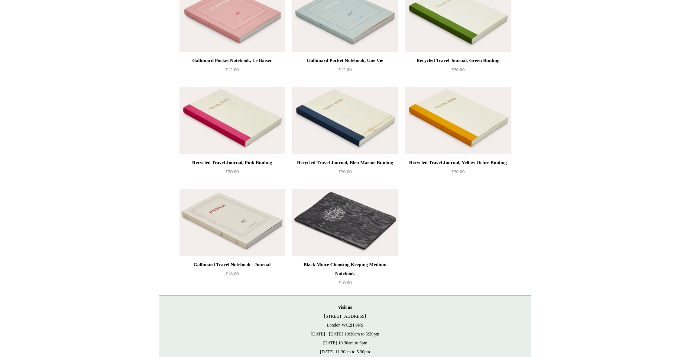
click at [214, 230] on img at bounding box center [231, 222] width 105 height 67
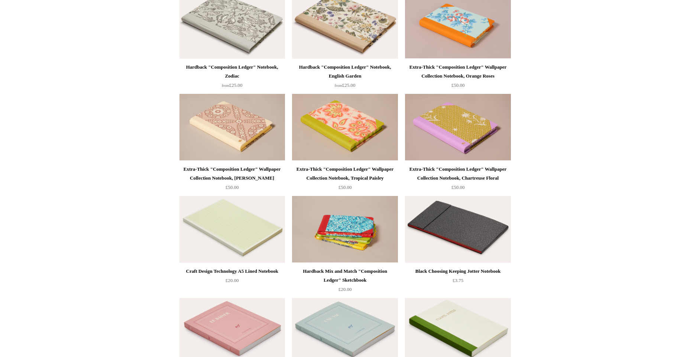
scroll to position [1077, 0]
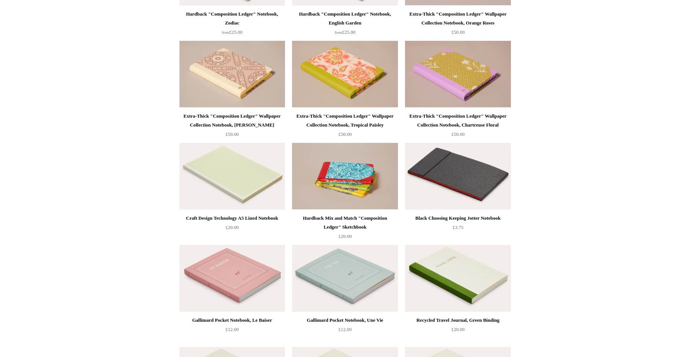
click at [474, 170] on img at bounding box center [457, 176] width 105 height 67
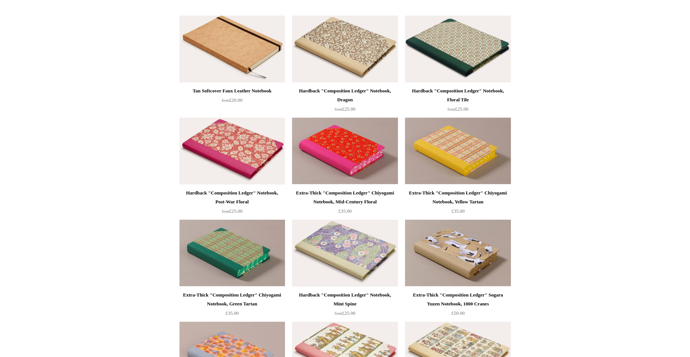
scroll to position [483, 0]
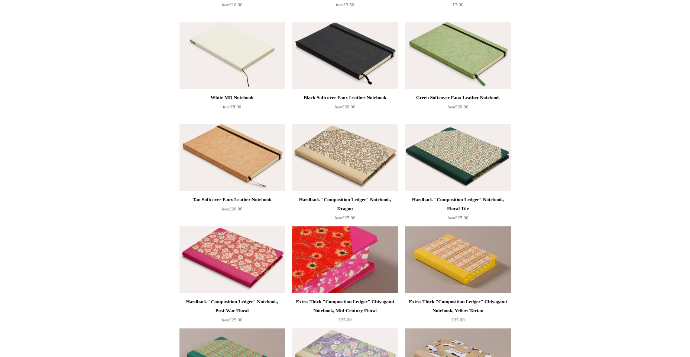
click at [358, 253] on img at bounding box center [344, 260] width 105 height 67
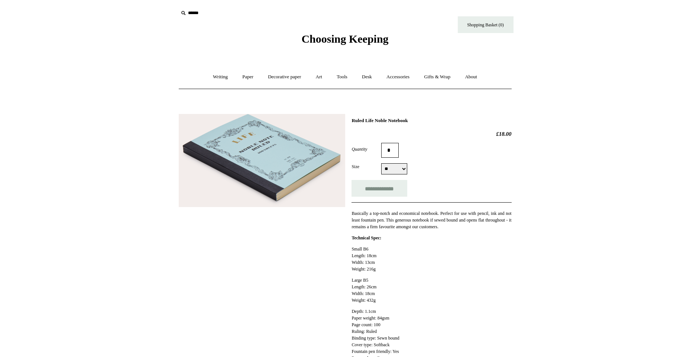
click at [285, 171] on img at bounding box center [262, 160] width 166 height 93
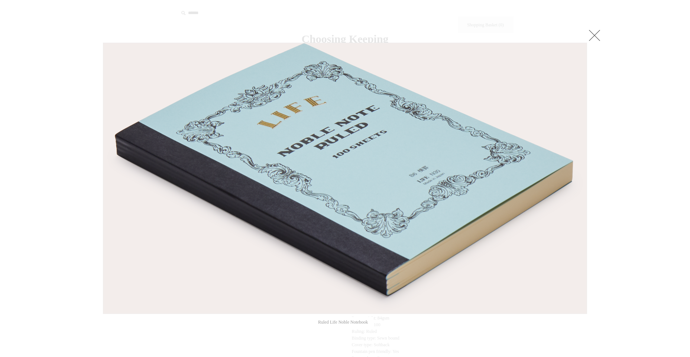
click at [599, 35] on link at bounding box center [594, 35] width 15 height 15
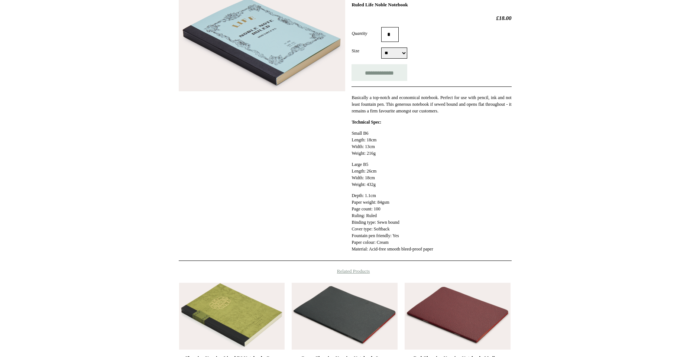
scroll to position [74, 0]
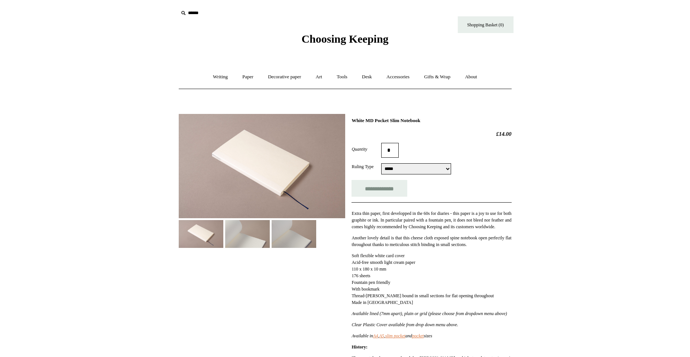
click at [235, 236] on img at bounding box center [247, 234] width 45 height 28
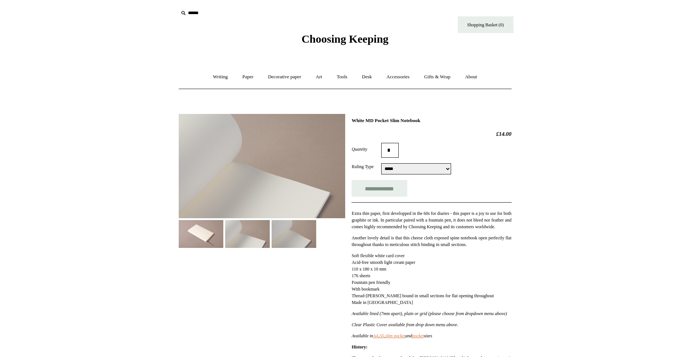
click at [293, 236] on img at bounding box center [294, 234] width 45 height 28
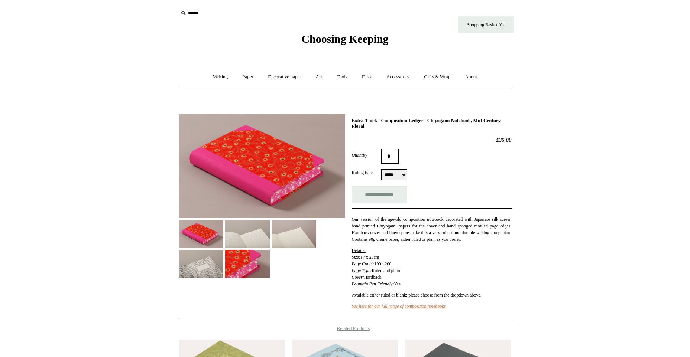
select select "*****"
click at [279, 176] on img at bounding box center [262, 166] width 166 height 104
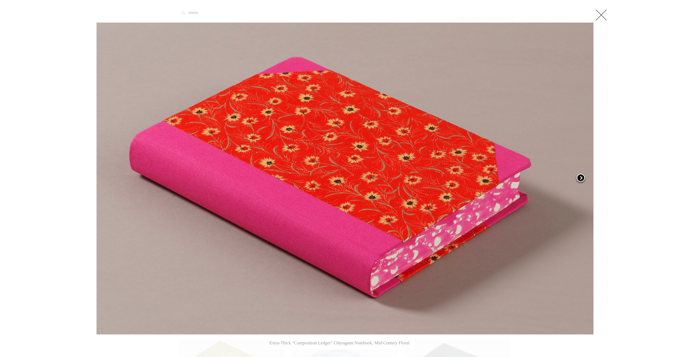
click at [583, 179] on span at bounding box center [580, 178] width 11 height 11
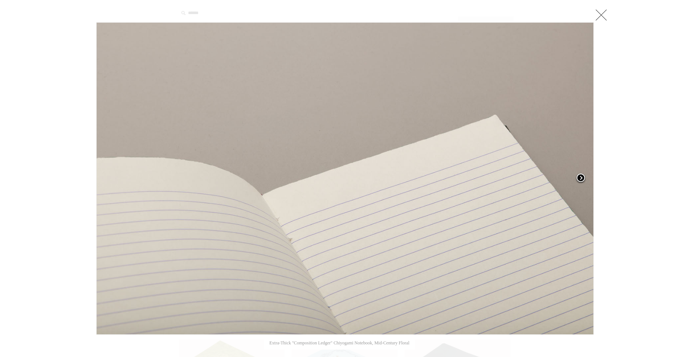
click at [583, 179] on span at bounding box center [580, 178] width 11 height 11
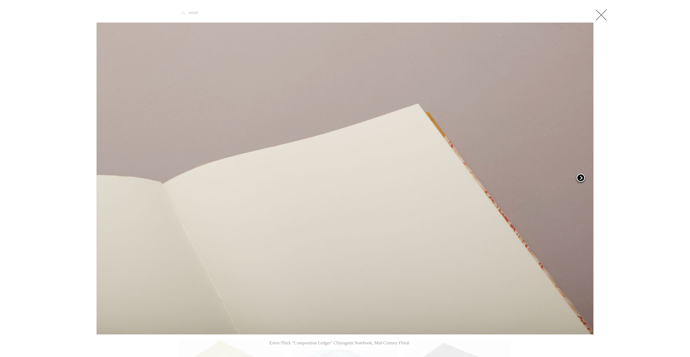
click at [583, 179] on span at bounding box center [580, 178] width 11 height 11
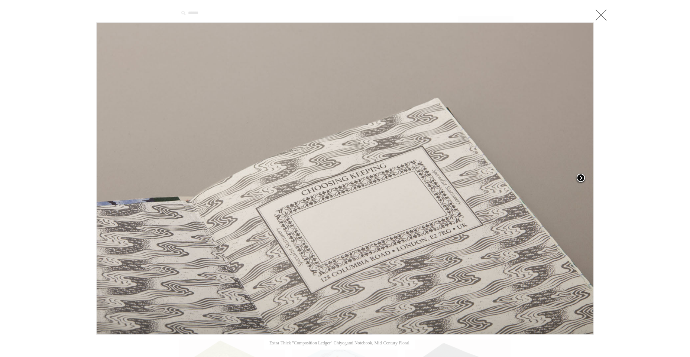
click at [583, 179] on span at bounding box center [580, 178] width 11 height 11
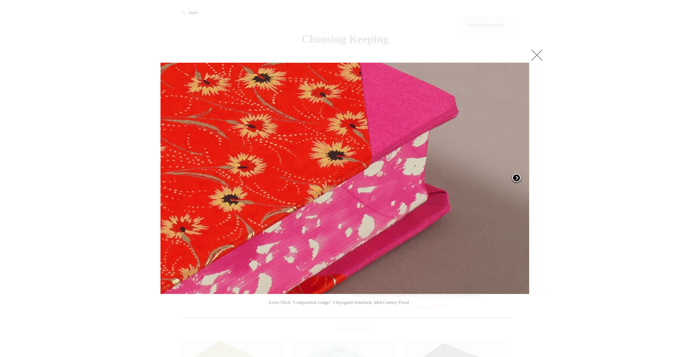
click at [583, 179] on div at bounding box center [345, 281] width 690 height 562
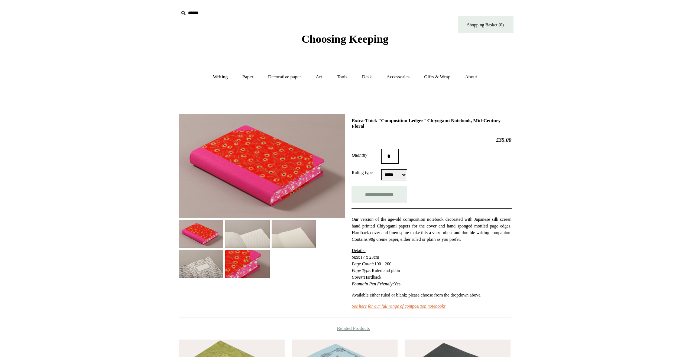
click at [302, 38] on span "Choosing Keeping" at bounding box center [344, 39] width 87 height 12
